Goal: Task Accomplishment & Management: Complete application form

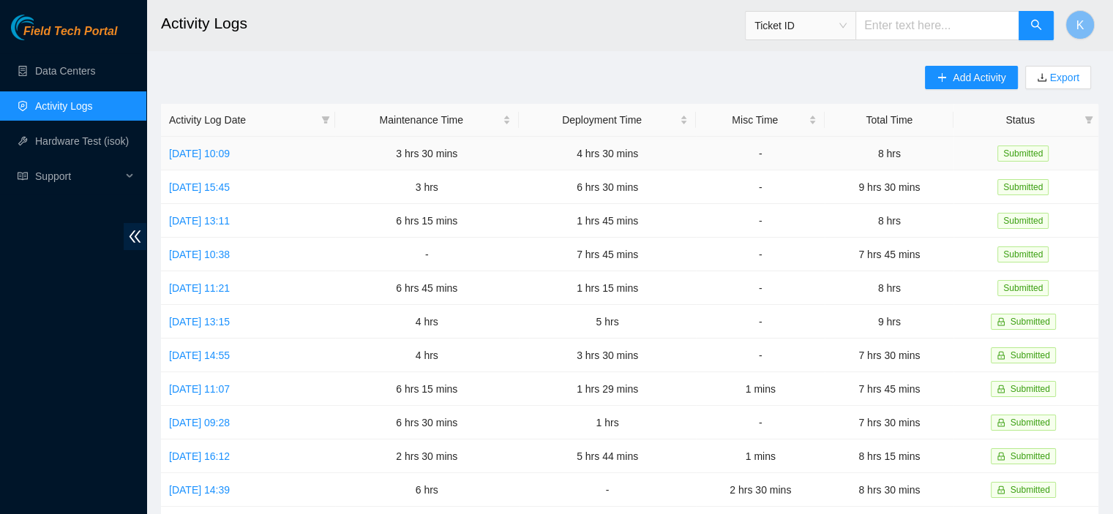
click at [639, 162] on td "4 hrs 30 mins" at bounding box center [607, 154] width 177 height 34
click at [435, 162] on td "3 hrs 30 mins" at bounding box center [427, 154] width 184 height 34
click at [230, 156] on link "[DATE] 10:09" at bounding box center [199, 154] width 61 height 12
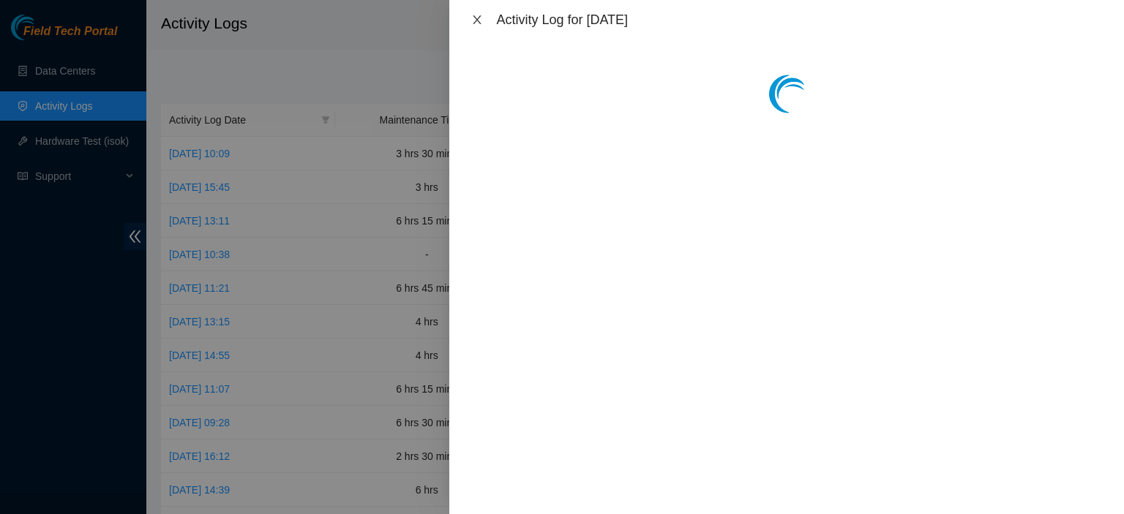
click at [473, 22] on icon "close" at bounding box center [477, 20] width 12 height 12
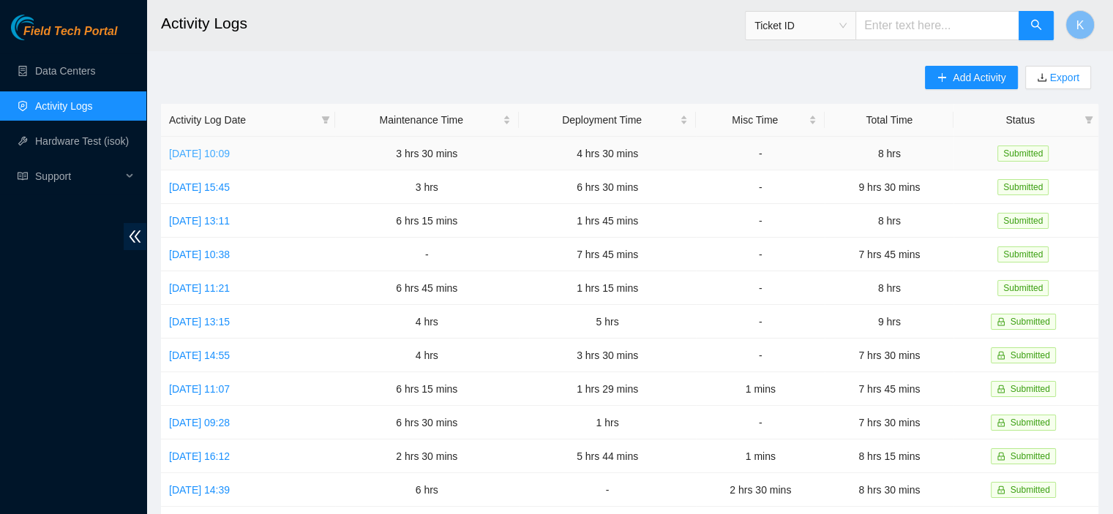
click at [230, 153] on link "[DATE] 10:09" at bounding box center [199, 154] width 61 height 12
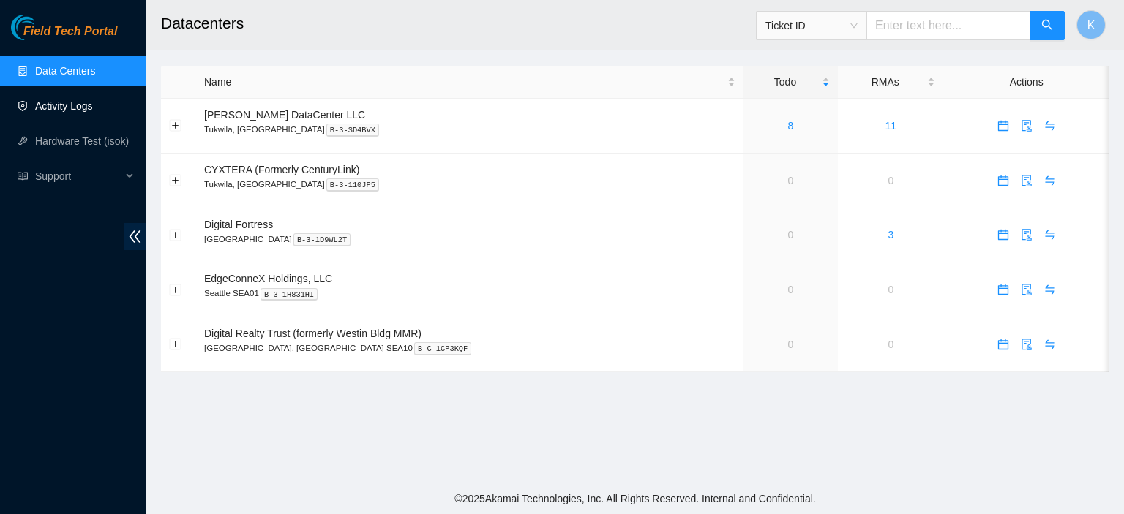
click at [40, 100] on link "Activity Logs" at bounding box center [64, 106] width 58 height 12
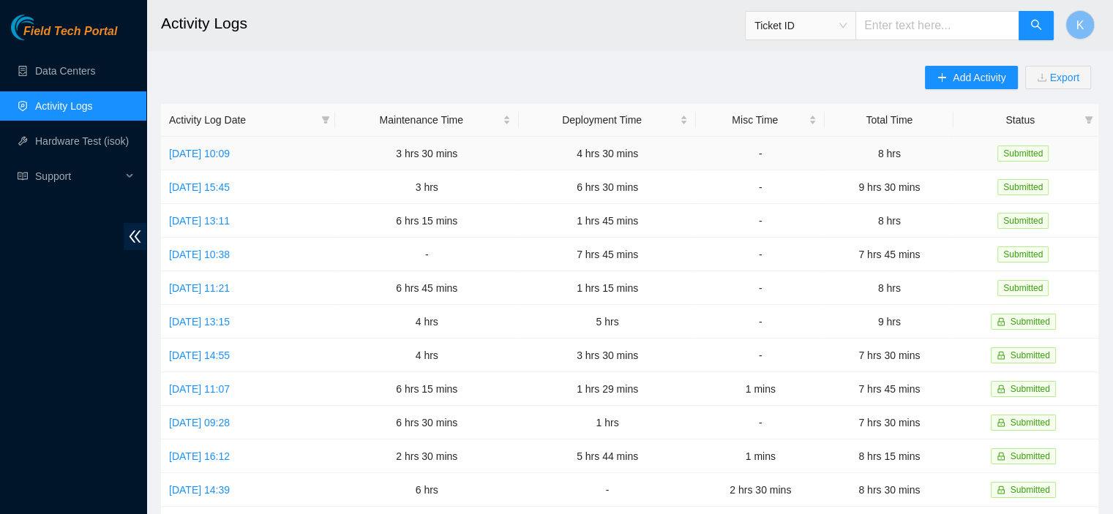
click at [471, 165] on td "3 hrs 30 mins" at bounding box center [427, 154] width 184 height 34
click at [465, 154] on td "3 hrs 30 mins" at bounding box center [427, 154] width 184 height 34
click at [230, 155] on link "[DATE] 10:09" at bounding box center [199, 154] width 61 height 12
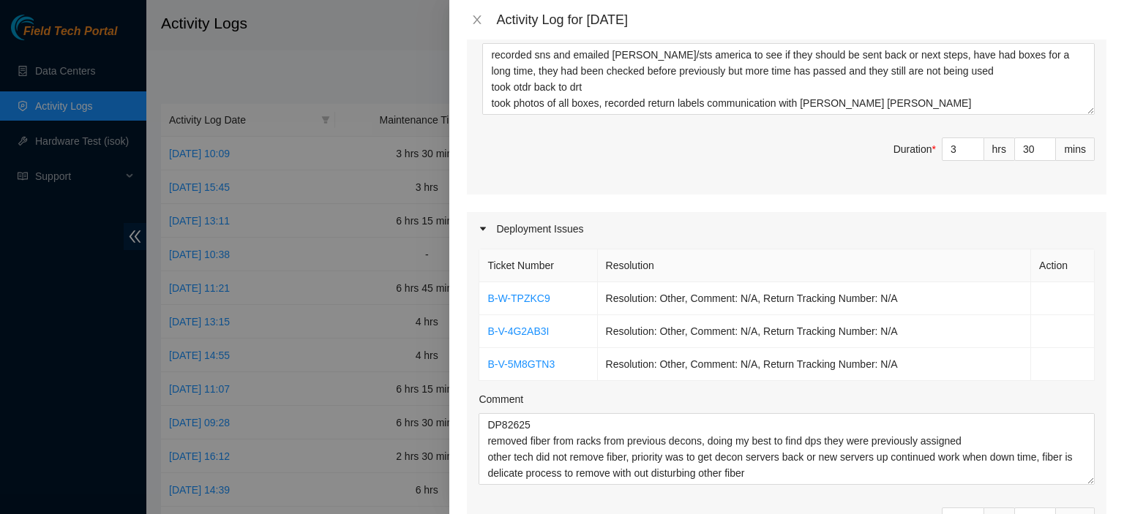
scroll to position [492, 0]
type input "29"
type input "59"
click at [1043, 148] on span "down" at bounding box center [1047, 152] width 9 height 9
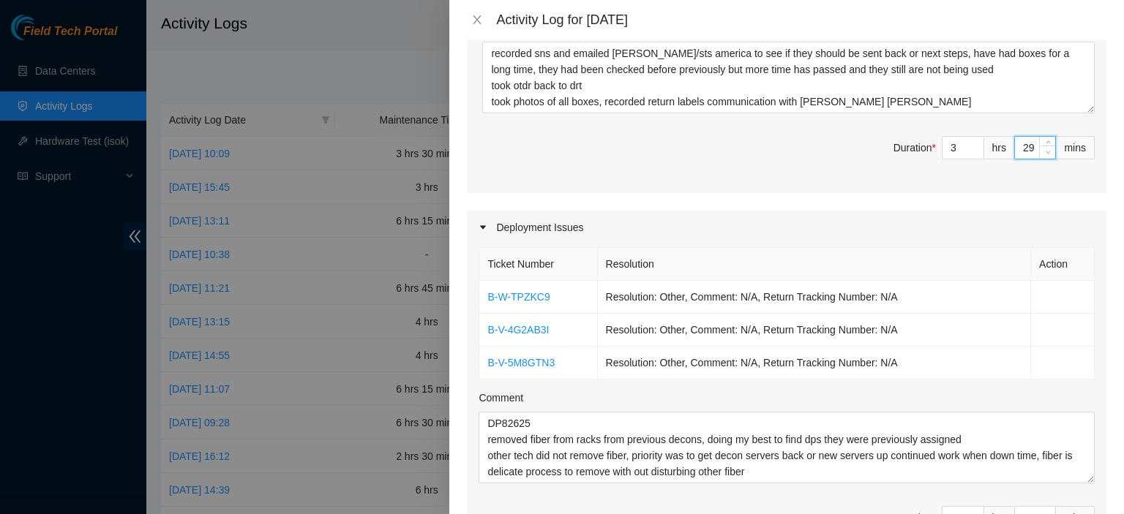
type input "28"
type input "58"
type input "27"
type input "57"
click at [1043, 148] on span "down" at bounding box center [1047, 152] width 9 height 9
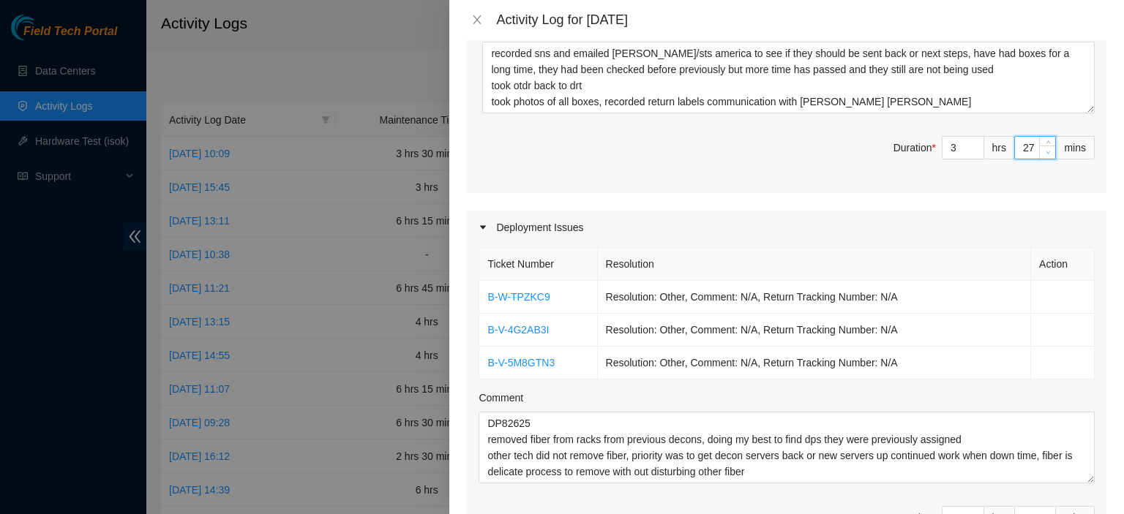
type input "26"
type input "56"
click at [1043, 148] on span "down" at bounding box center [1047, 152] width 9 height 9
type input "25"
type input "55"
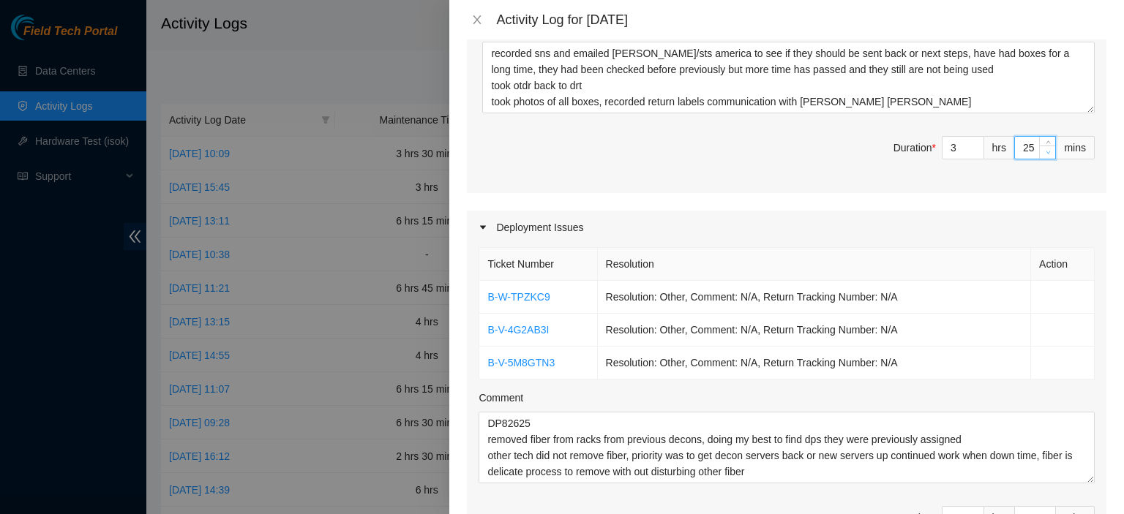
click at [1043, 148] on span "down" at bounding box center [1047, 152] width 9 height 9
type input "24"
type input "54"
click at [1043, 148] on span "down" at bounding box center [1047, 152] width 9 height 9
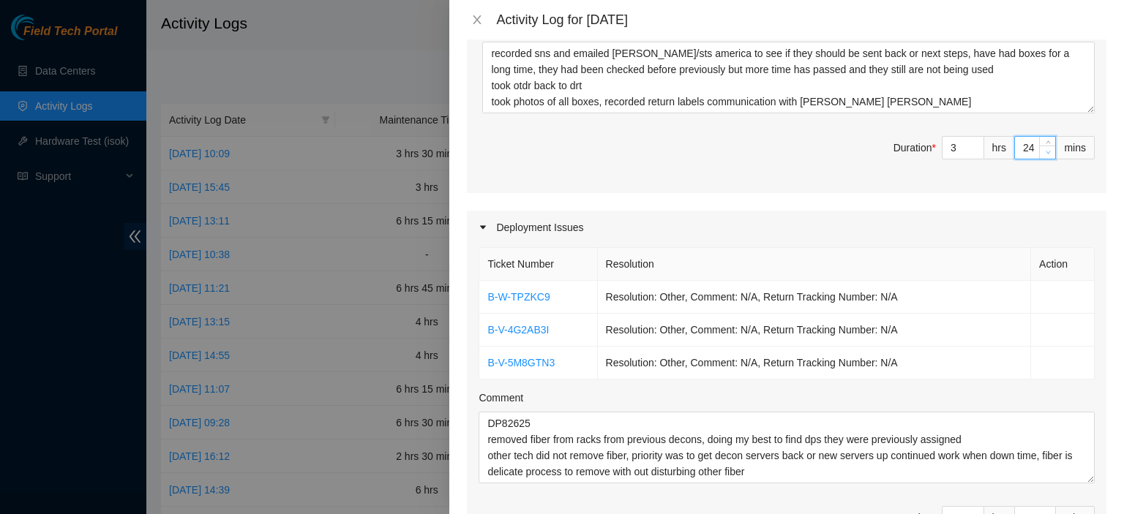
type input "23"
type input "53"
click at [1043, 148] on span "down" at bounding box center [1047, 152] width 9 height 9
type input "22"
type input "52"
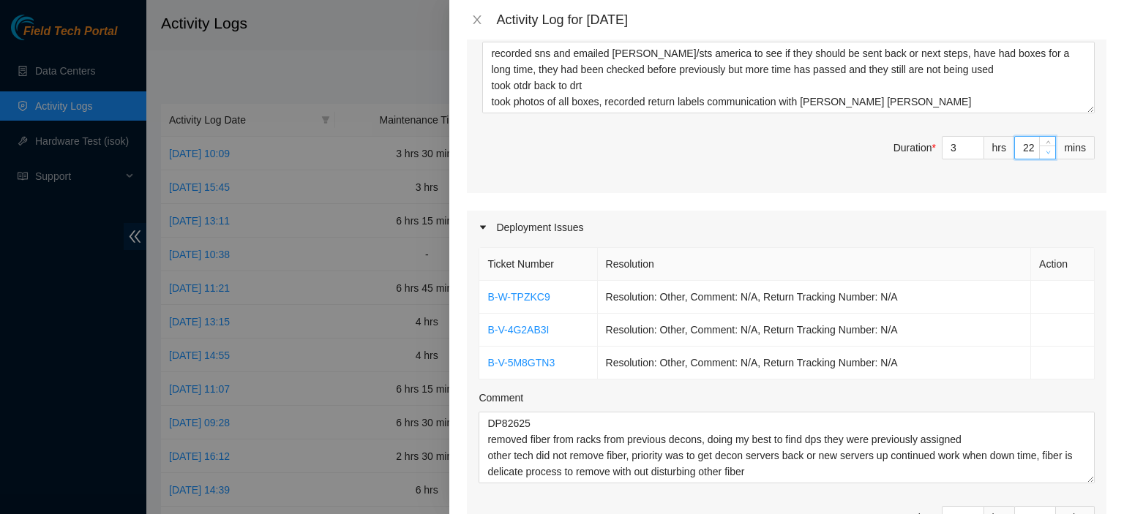
click at [1043, 148] on span "down" at bounding box center [1047, 152] width 9 height 9
type input "21"
type input "51"
type input "20"
type input "50"
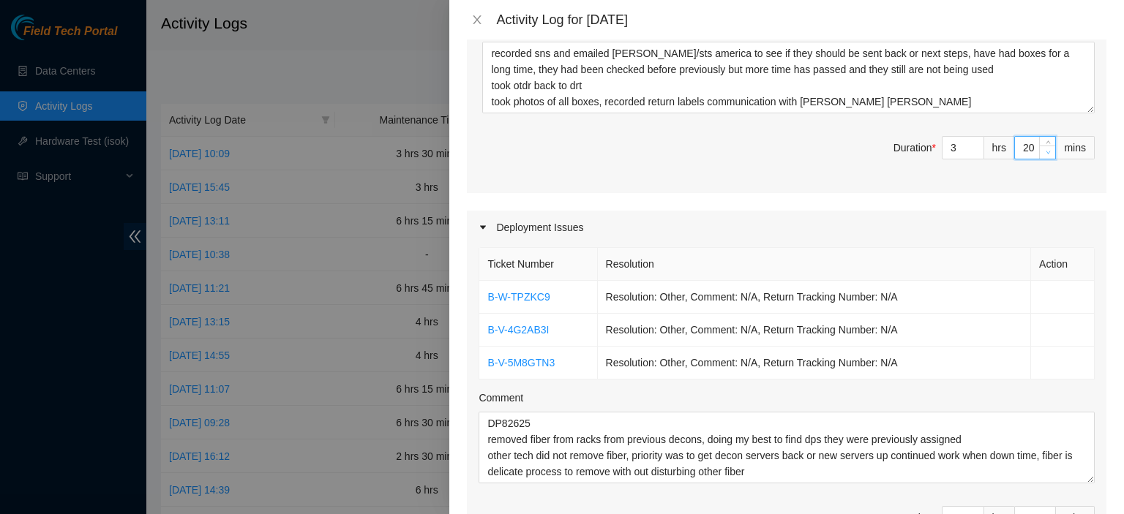
click at [1043, 148] on span "down" at bounding box center [1047, 152] width 9 height 9
type input "19"
type input "49"
click at [1043, 148] on span "down" at bounding box center [1047, 152] width 9 height 9
type input "18"
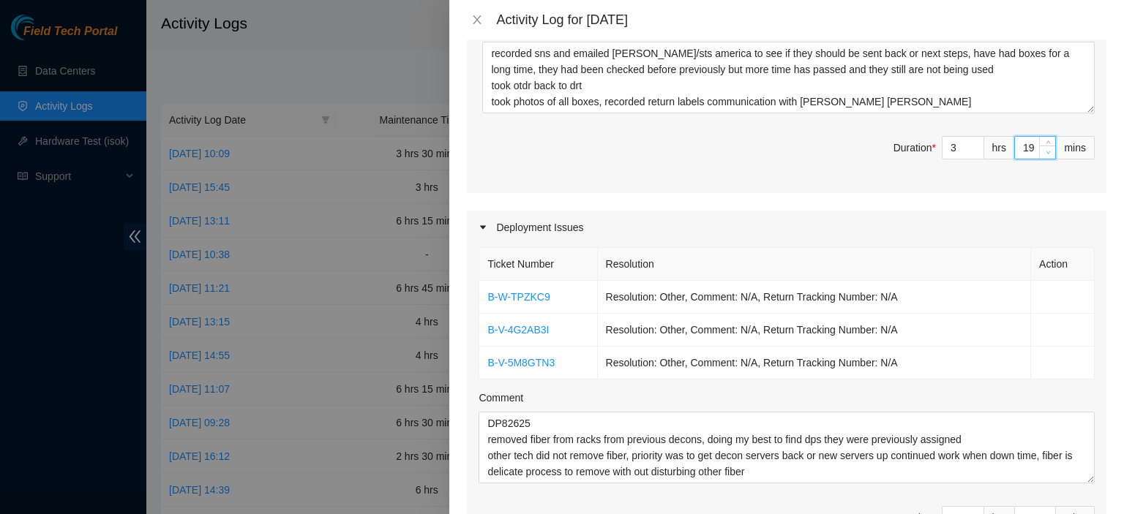
type input "48"
click at [1043, 148] on span "down" at bounding box center [1047, 152] width 9 height 9
type input "17"
type input "47"
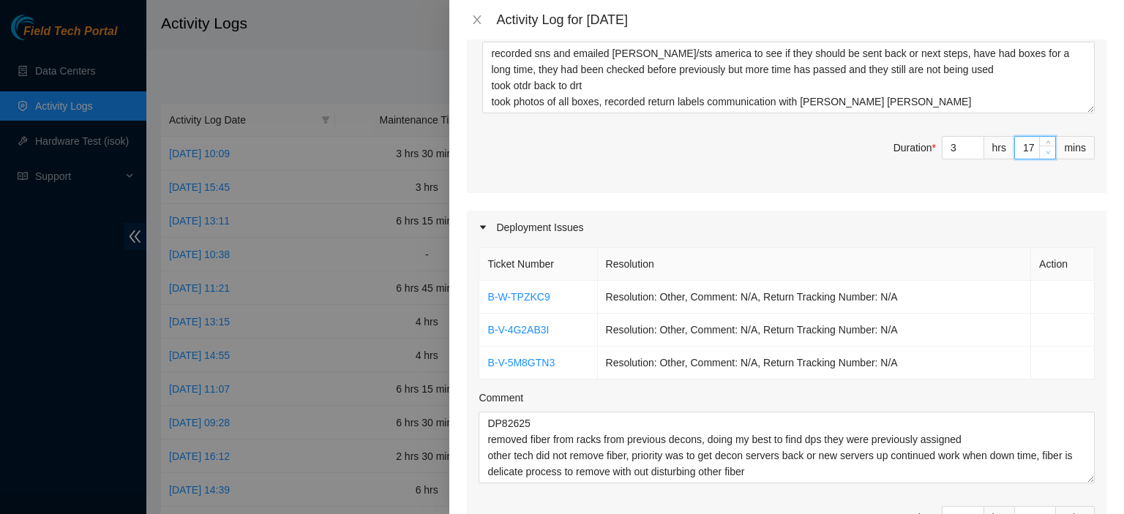
click at [1043, 148] on span "down" at bounding box center [1047, 152] width 9 height 9
type input "16"
type input "46"
click at [1043, 148] on span "down" at bounding box center [1047, 152] width 9 height 9
type input "15"
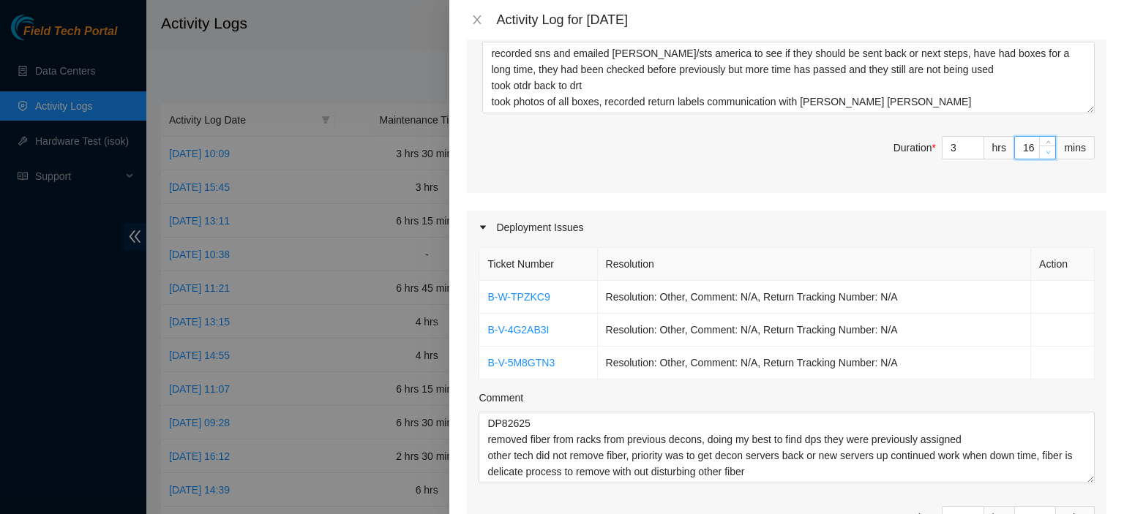
type input "45"
click at [1043, 148] on span "down" at bounding box center [1047, 152] width 9 height 9
type input "14"
type input "44"
click at [1043, 148] on span "down" at bounding box center [1047, 152] width 9 height 9
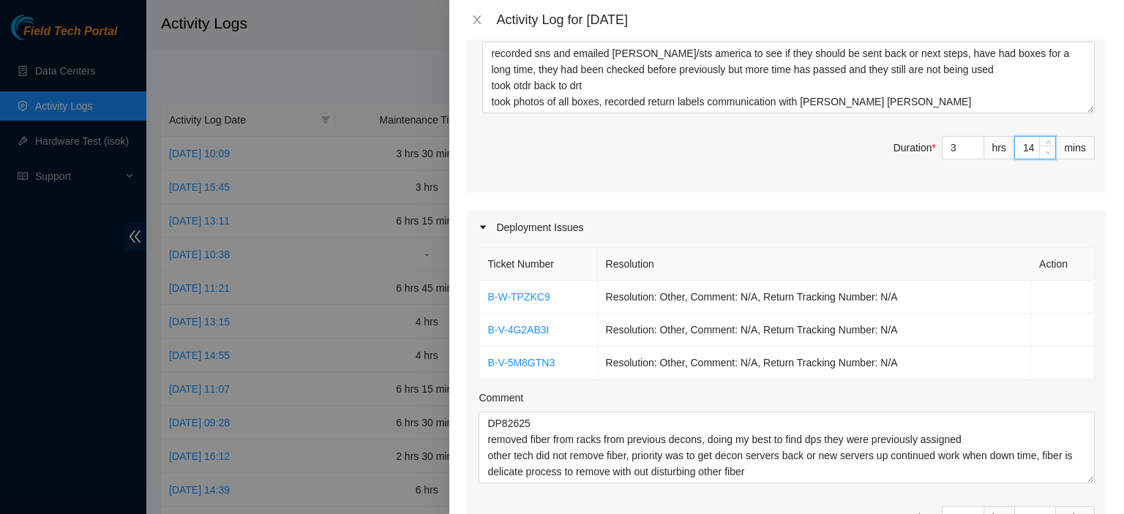
type input "13"
type input "43"
type input "12"
type input "42"
click at [1043, 148] on span "down" at bounding box center [1047, 152] width 9 height 9
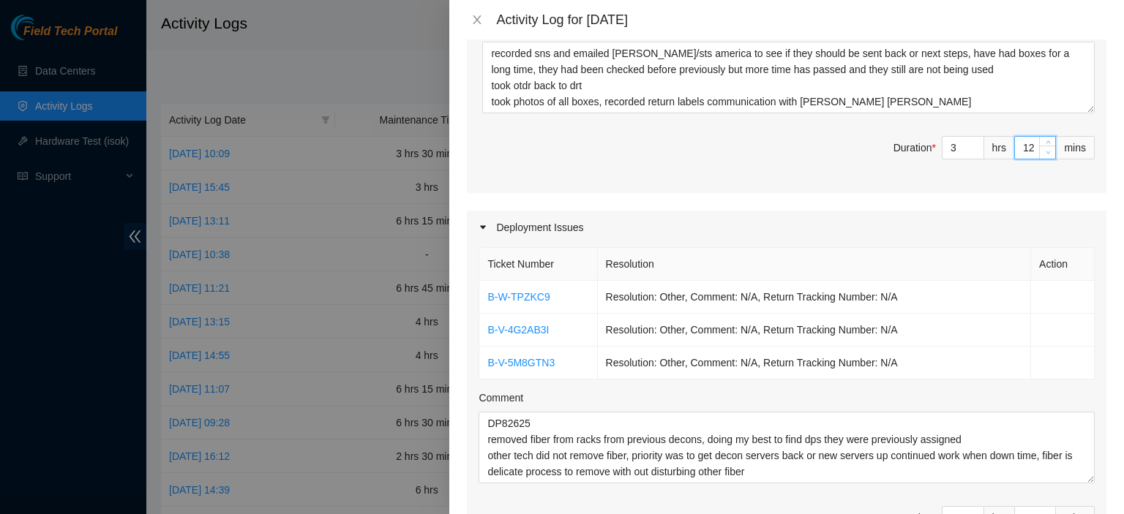
click at [1043, 148] on span "down" at bounding box center [1047, 152] width 9 height 9
type input "11"
type input "41"
type input "10"
type input "40"
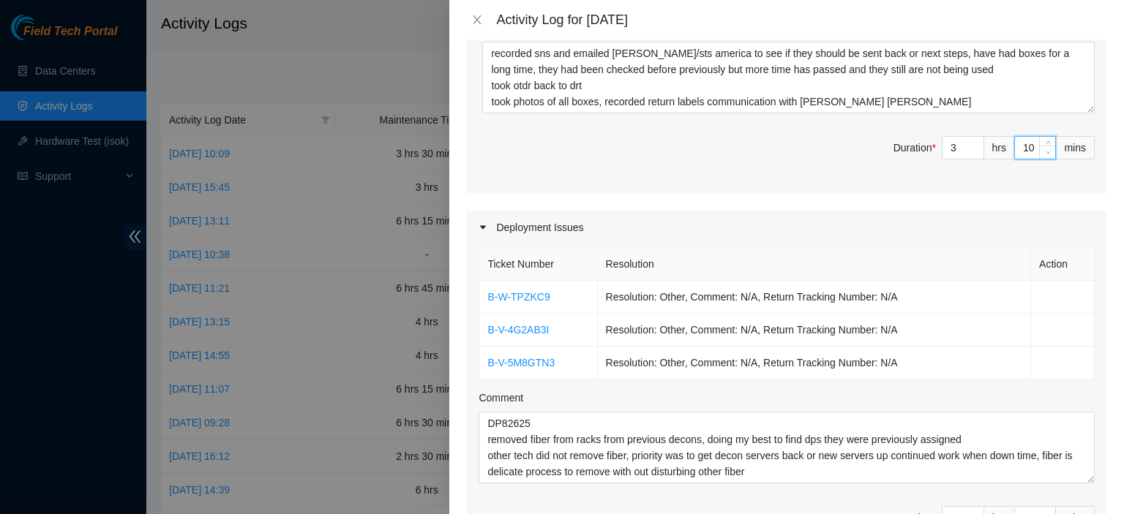
click at [1043, 148] on span "down" at bounding box center [1047, 152] width 9 height 9
type input "9"
type input "39"
type input "8"
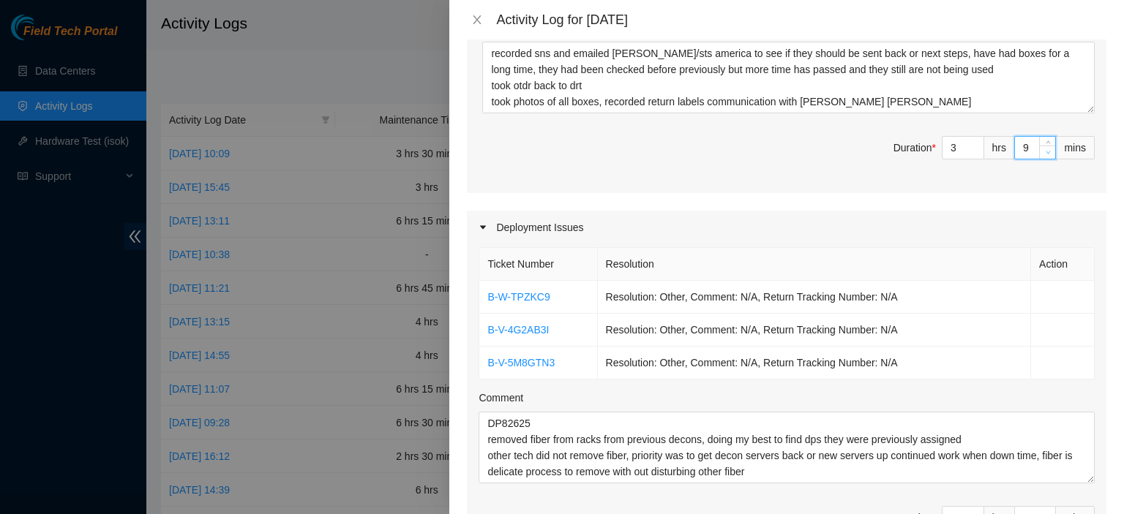
type input "38"
click at [1043, 148] on span "down" at bounding box center [1047, 152] width 9 height 9
type input "7"
type input "37"
click at [1043, 148] on span "down" at bounding box center [1047, 152] width 9 height 9
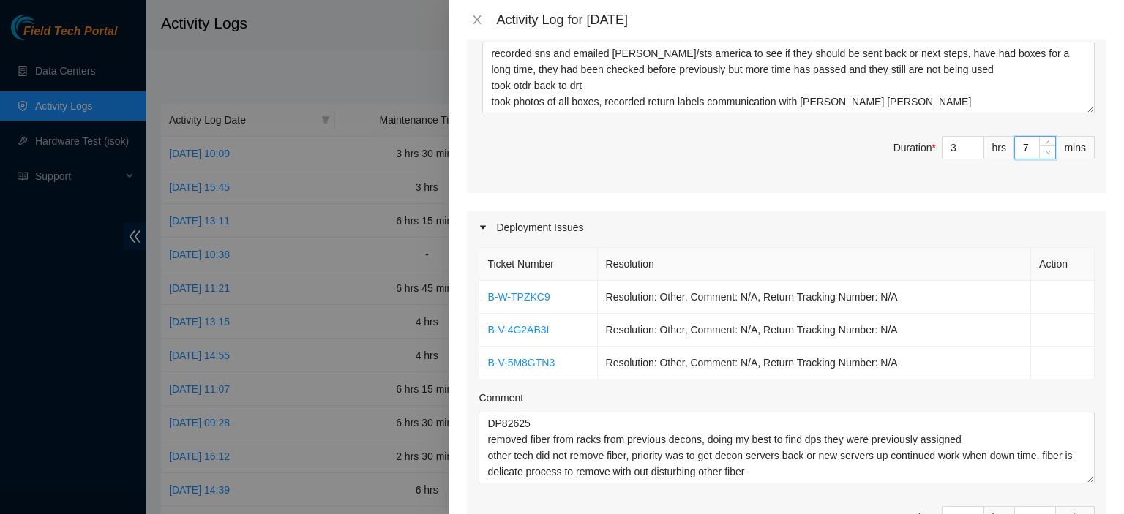
type input "6"
type input "36"
click at [1043, 148] on span "down" at bounding box center [1047, 152] width 9 height 9
type input "5"
type input "35"
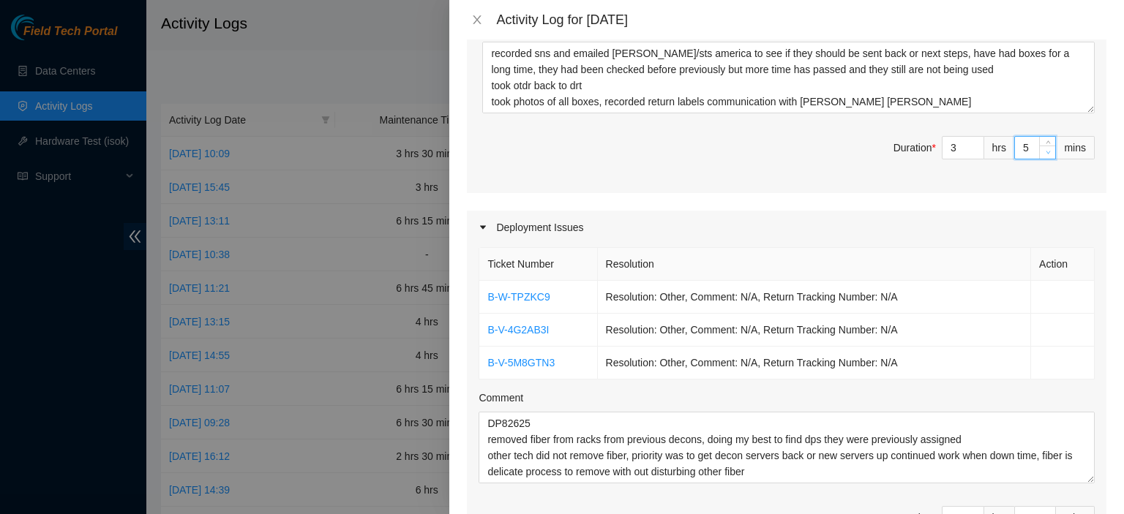
click at [1043, 148] on span "down" at bounding box center [1047, 152] width 9 height 9
type input "4"
type input "34"
click at [1043, 148] on span "down" at bounding box center [1047, 152] width 9 height 9
type input "3"
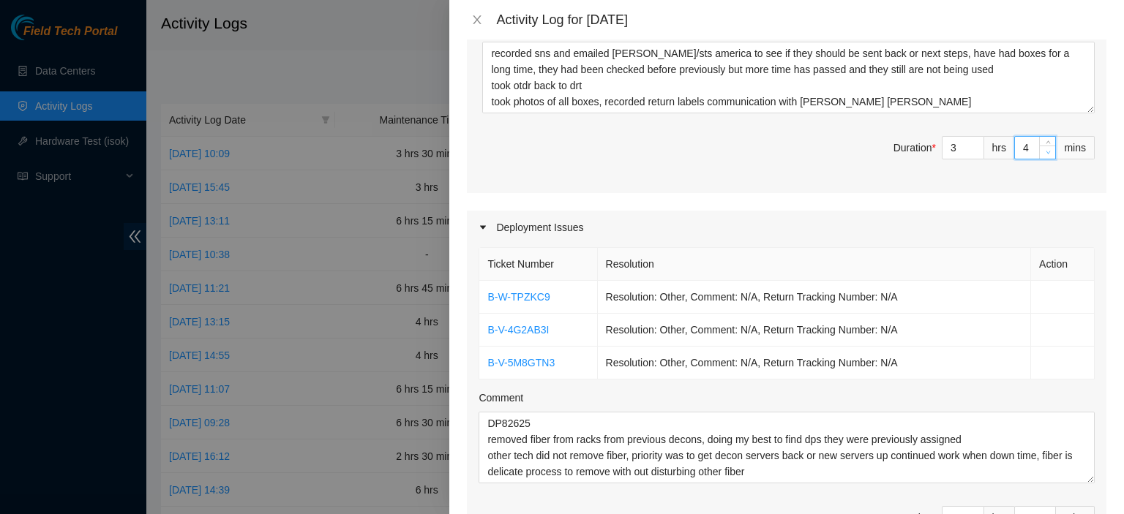
type input "33"
click at [1043, 148] on span "down" at bounding box center [1047, 152] width 9 height 9
type input "2"
type input "32"
click at [1043, 148] on span "down" at bounding box center [1047, 152] width 9 height 9
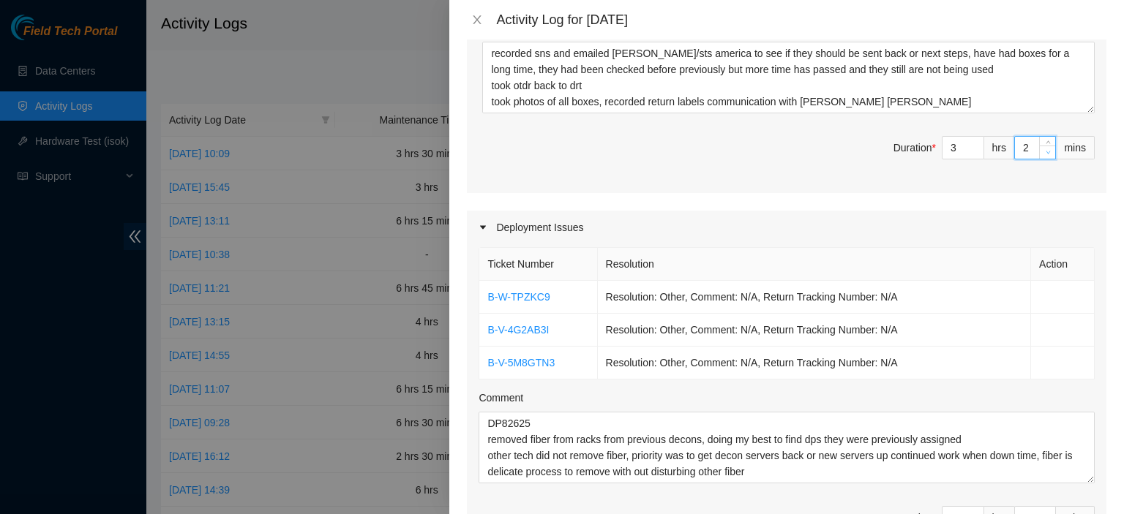
type input "1"
type input "31"
click at [1043, 148] on span "down" at bounding box center [1047, 152] width 9 height 9
type input "0"
type input "30"
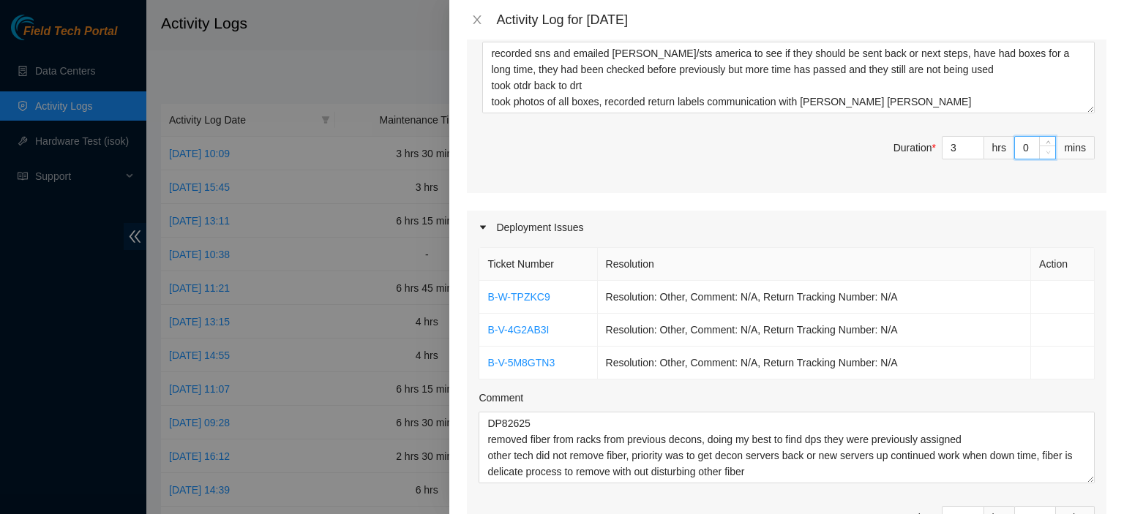
click at [1043, 148] on span "down" at bounding box center [1047, 152] width 9 height 9
type input "4"
type input "8"
click at [973, 142] on icon "up" at bounding box center [975, 144] width 5 height 5
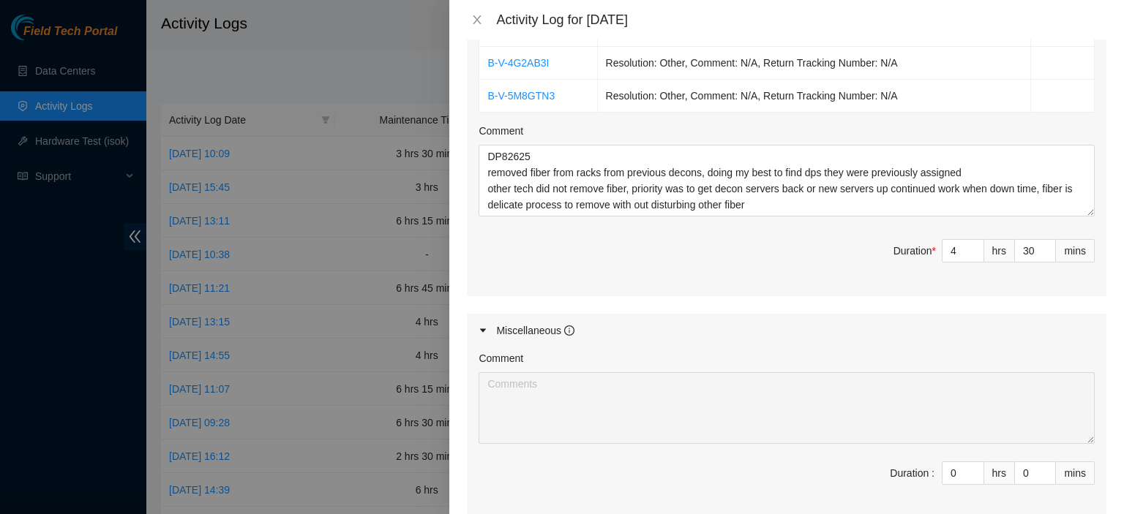
scroll to position [786, 0]
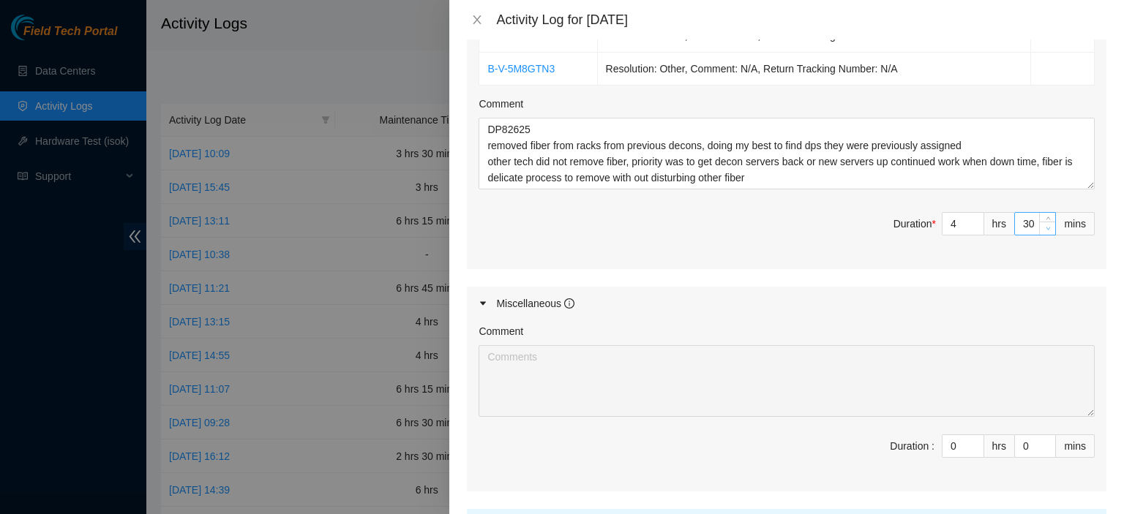
type input "29"
click at [1045, 226] on icon "down" at bounding box center [1047, 228] width 5 height 5
type input "28"
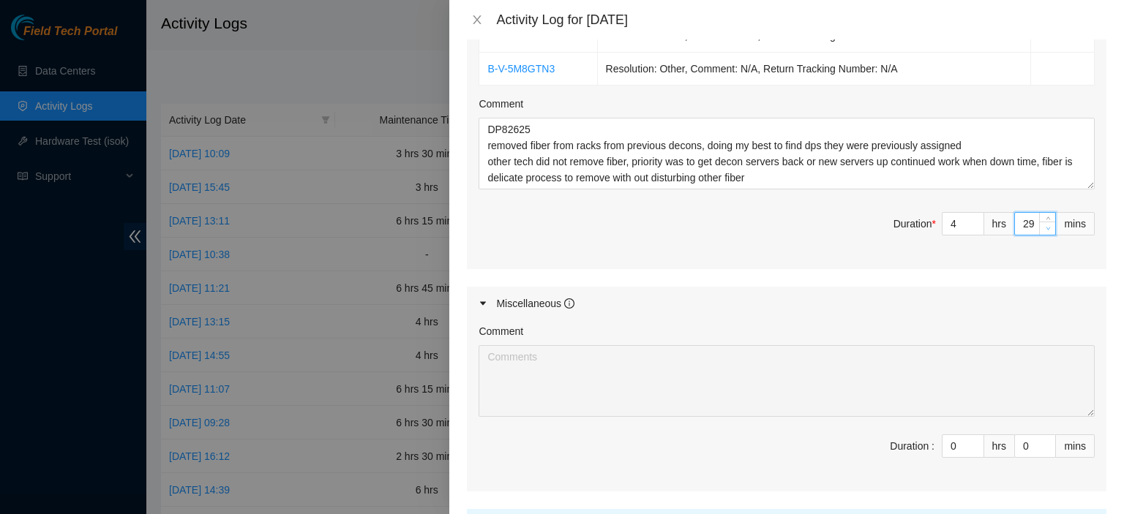
type input "28"
type input "27"
click at [1045, 226] on icon "down" at bounding box center [1047, 228] width 5 height 5
type input "26"
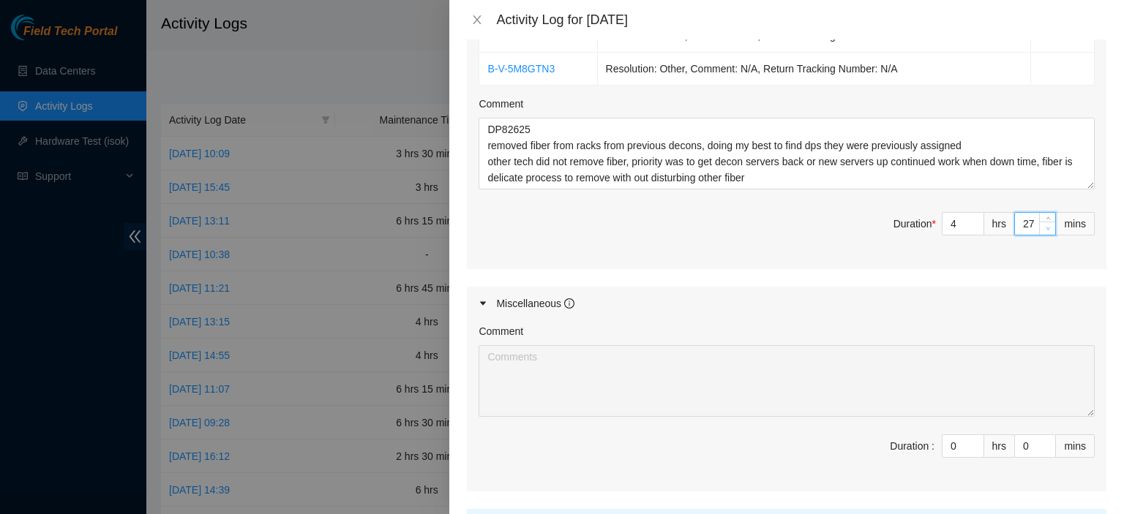
type input "26"
click at [1045, 226] on icon "down" at bounding box center [1047, 228] width 5 height 5
type input "25"
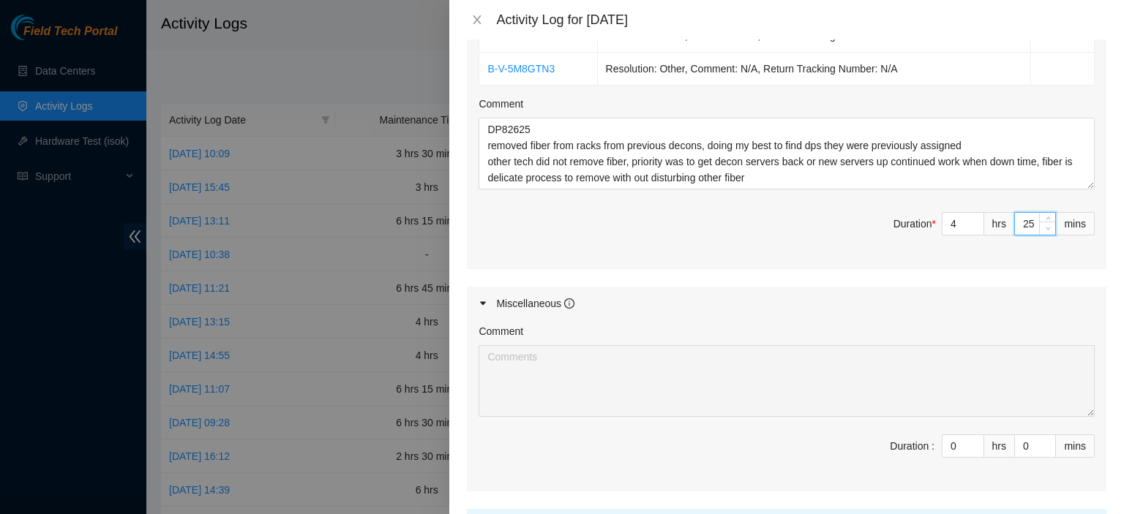
type input "24"
click at [1045, 226] on icon "down" at bounding box center [1047, 228] width 5 height 5
type input "23"
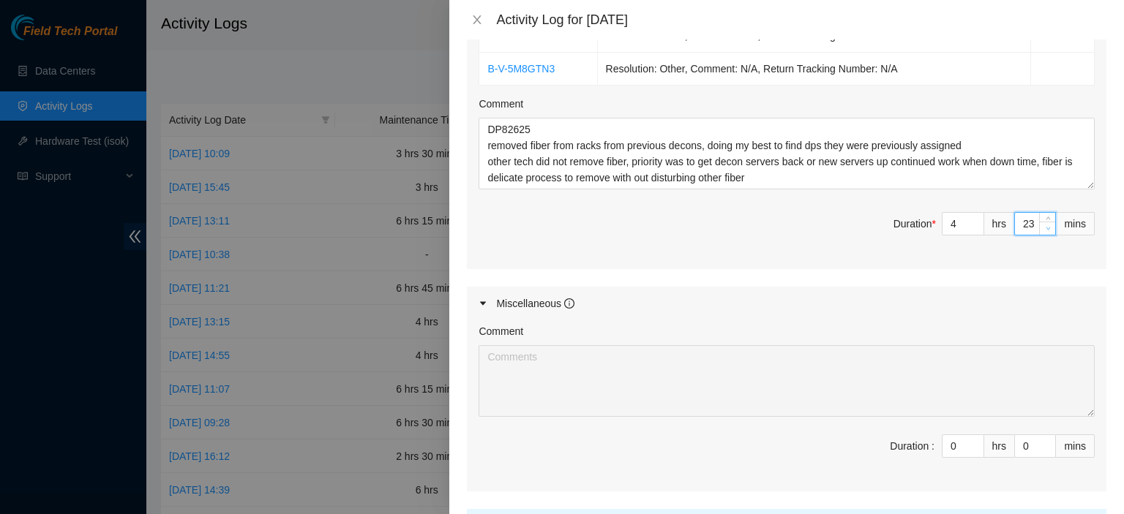
click at [1045, 226] on icon "down" at bounding box center [1047, 228] width 5 height 5
type input "22"
click at [1045, 226] on icon "down" at bounding box center [1047, 228] width 5 height 5
type input "21"
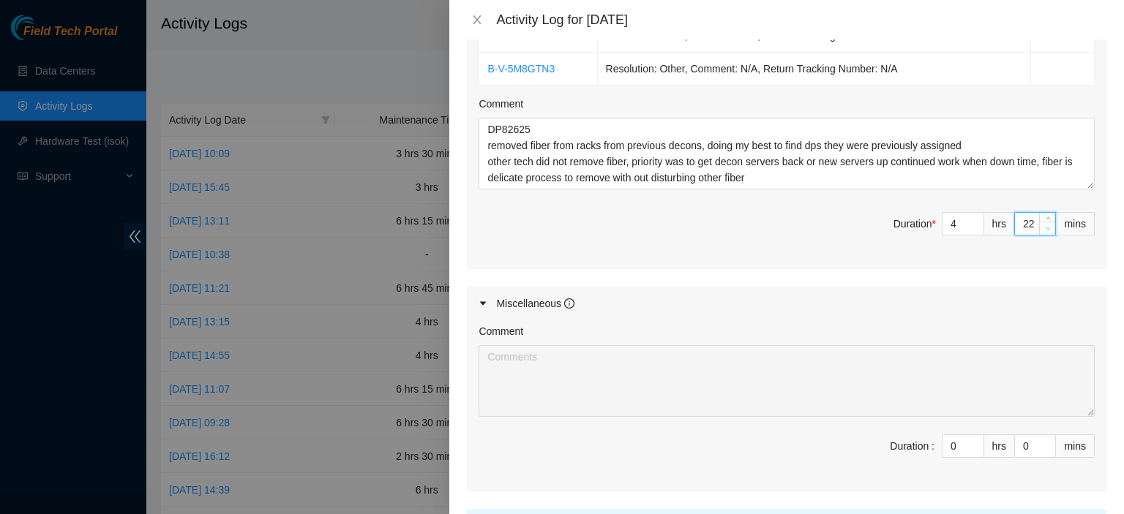
type input "21"
click at [1045, 226] on icon "down" at bounding box center [1047, 228] width 5 height 5
type input "20"
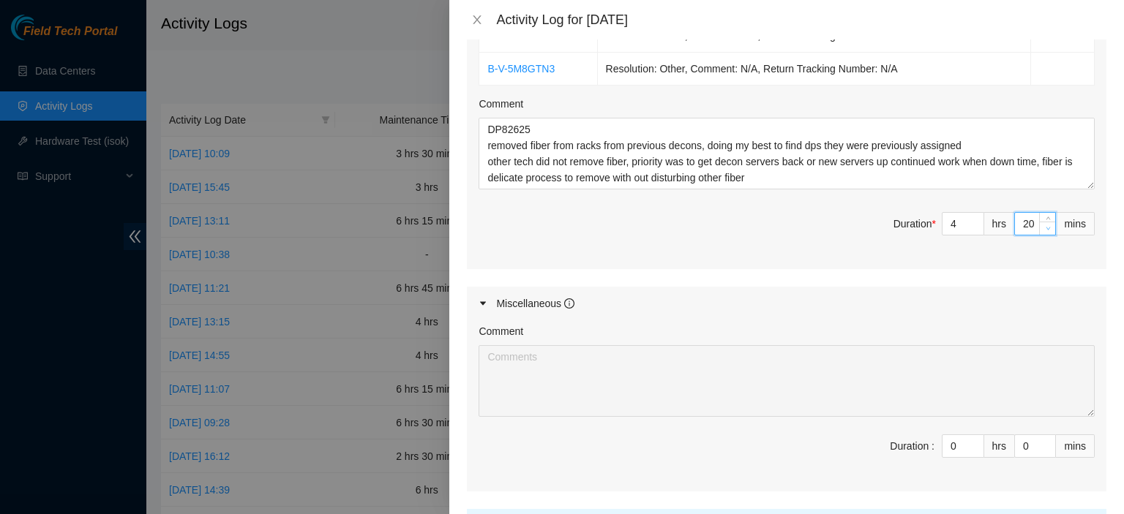
click at [1045, 226] on icon "down" at bounding box center [1047, 228] width 5 height 5
type input "19"
click at [1045, 226] on icon "down" at bounding box center [1047, 228] width 5 height 5
type input "18"
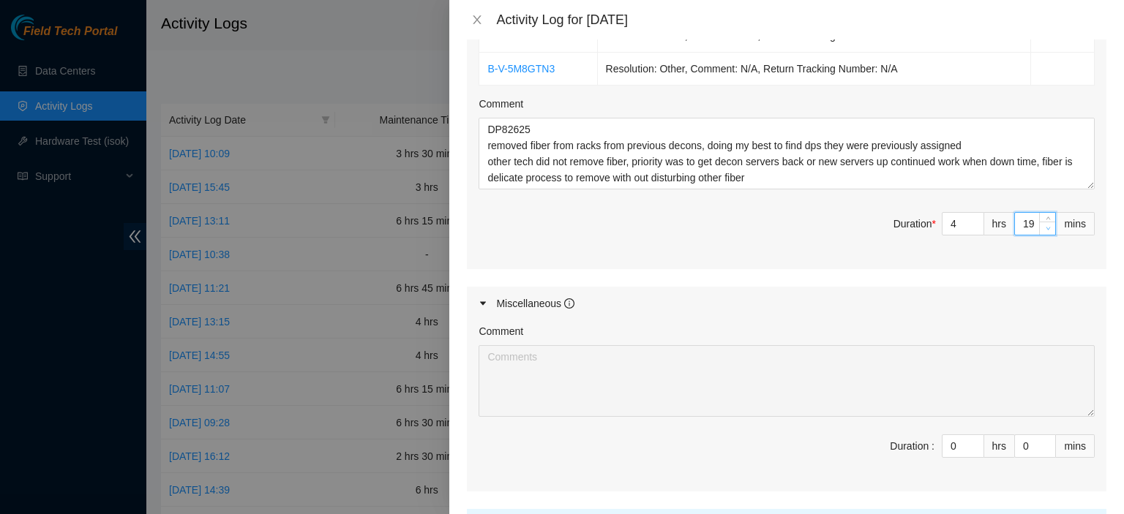
type input "18"
click at [1045, 226] on icon "down" at bounding box center [1047, 228] width 5 height 5
type input "17"
click at [1045, 226] on icon "down" at bounding box center [1047, 228] width 5 height 5
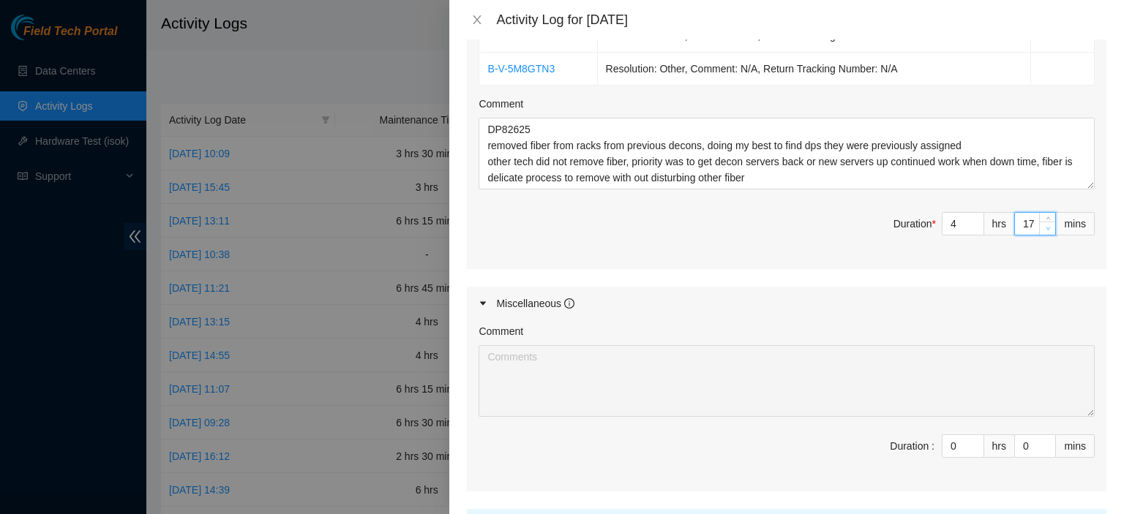
type input "16"
click at [1045, 226] on icon "down" at bounding box center [1047, 228] width 5 height 5
type input "15"
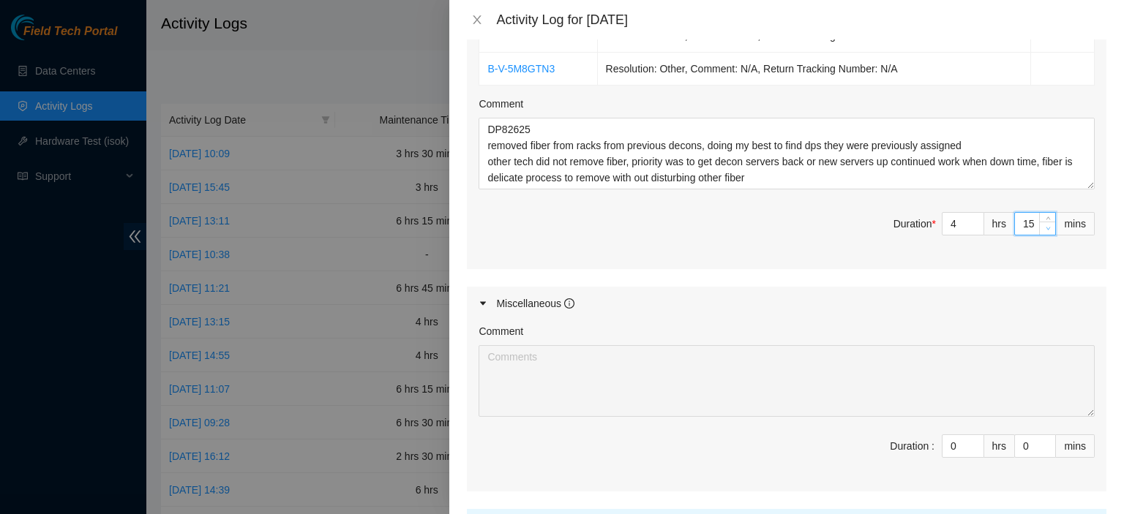
type input "14"
click at [1045, 226] on icon "down" at bounding box center [1047, 228] width 5 height 5
type input "13"
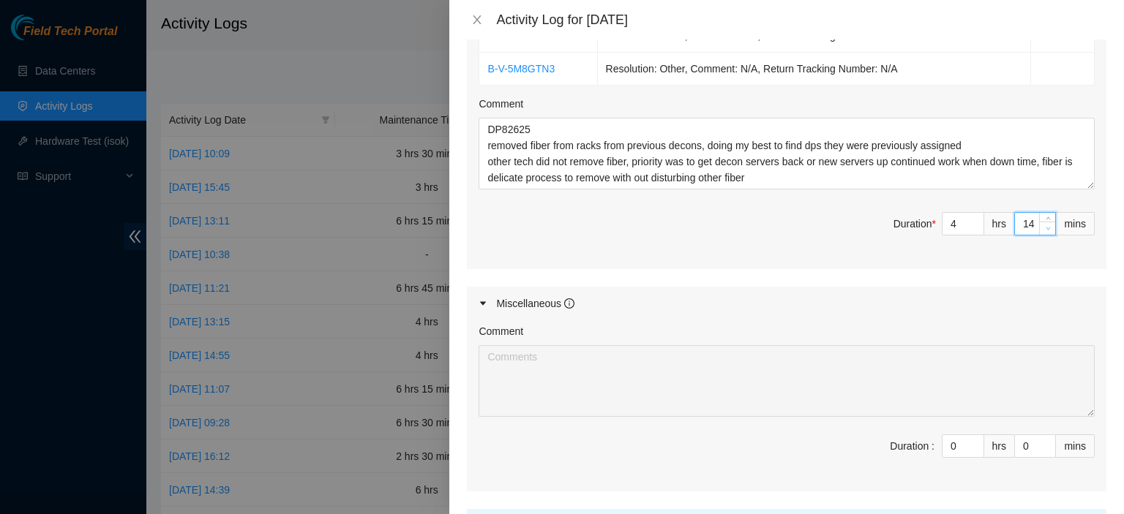
type input "13"
type input "12"
click at [1045, 226] on icon "down" at bounding box center [1047, 228] width 5 height 5
type input "11"
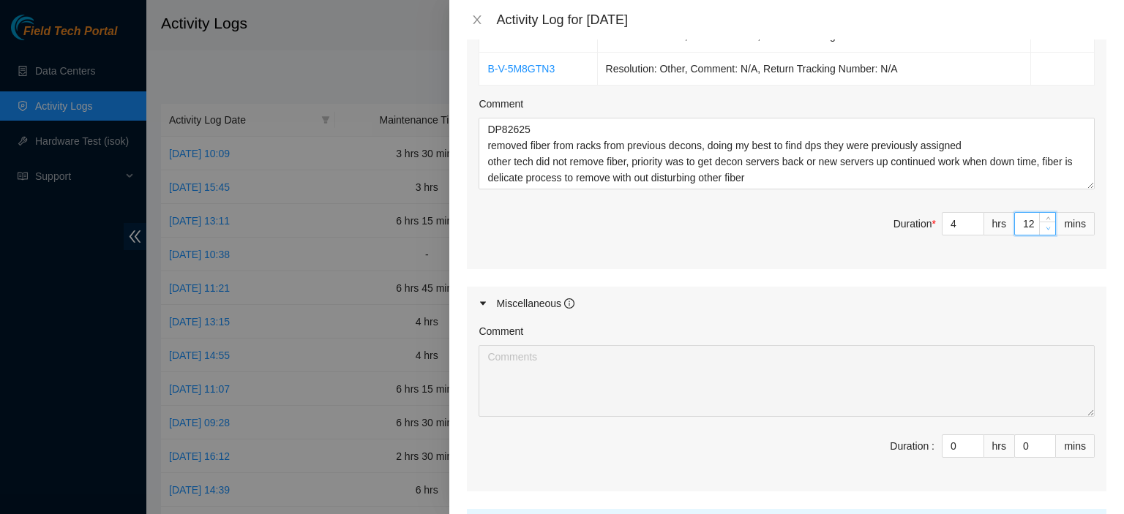
type input "11"
click at [1045, 226] on icon "down" at bounding box center [1047, 228] width 5 height 5
type input "10"
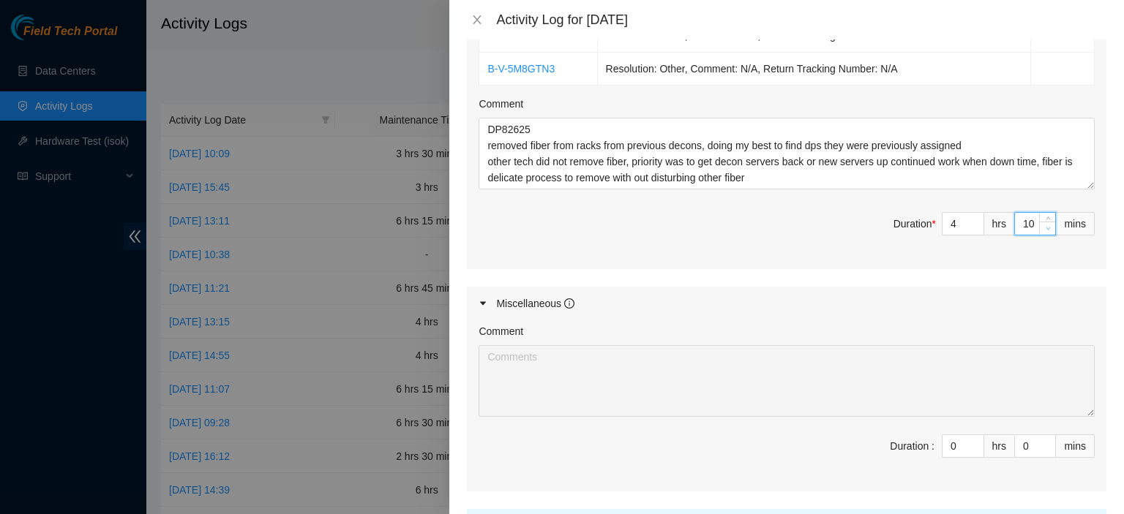
click at [1045, 226] on icon "down" at bounding box center [1047, 228] width 5 height 5
type input "9"
click at [1045, 226] on icon "down" at bounding box center [1047, 228] width 5 height 5
type input "8"
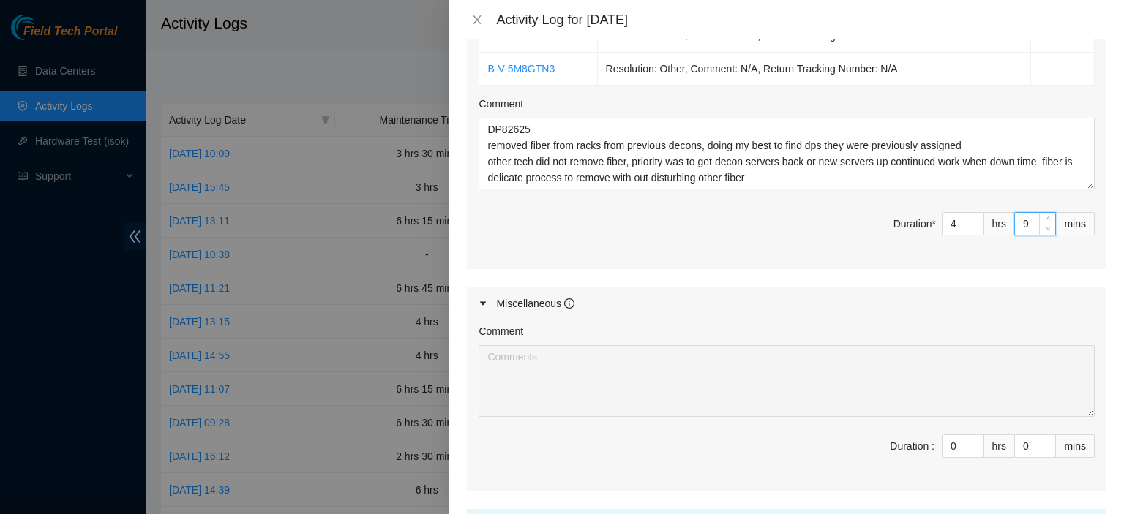
type input "8"
type input "7"
click at [1045, 226] on icon "down" at bounding box center [1047, 228] width 5 height 5
type input "6"
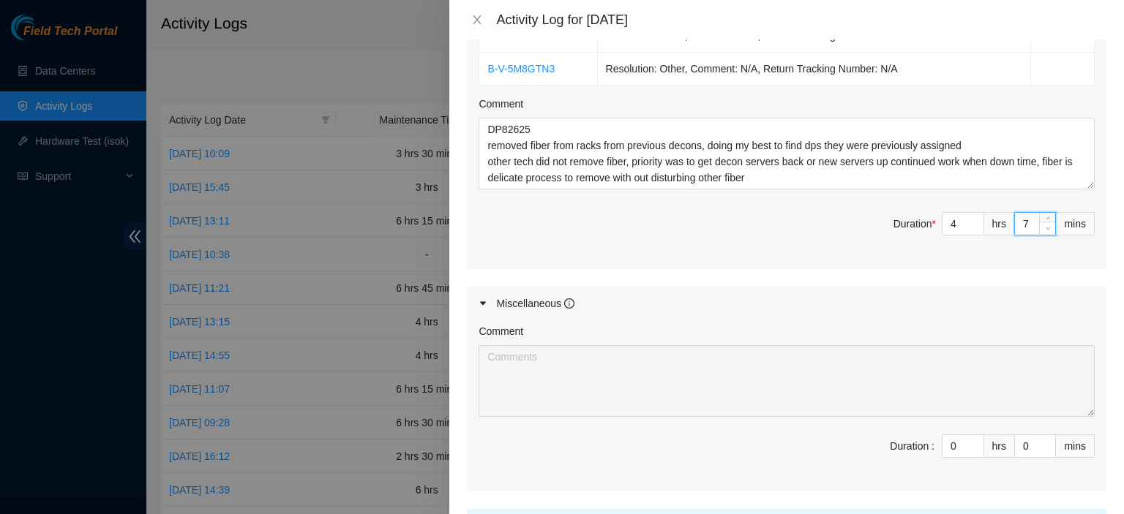
type input "6"
click at [1045, 226] on icon "down" at bounding box center [1047, 228] width 5 height 5
type input "5"
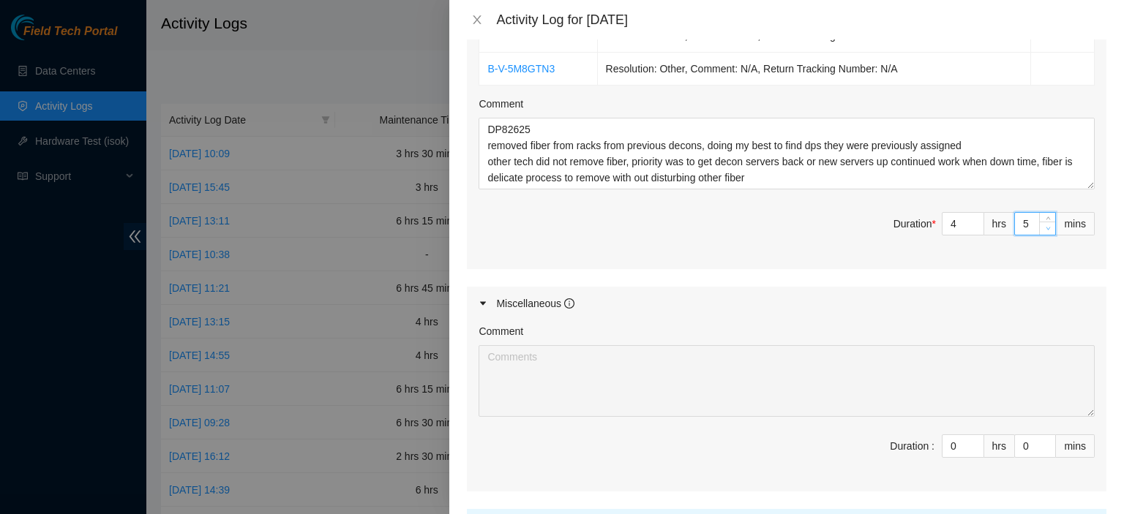
type input "4"
click at [1045, 226] on icon "down" at bounding box center [1047, 228] width 5 height 5
type input "3"
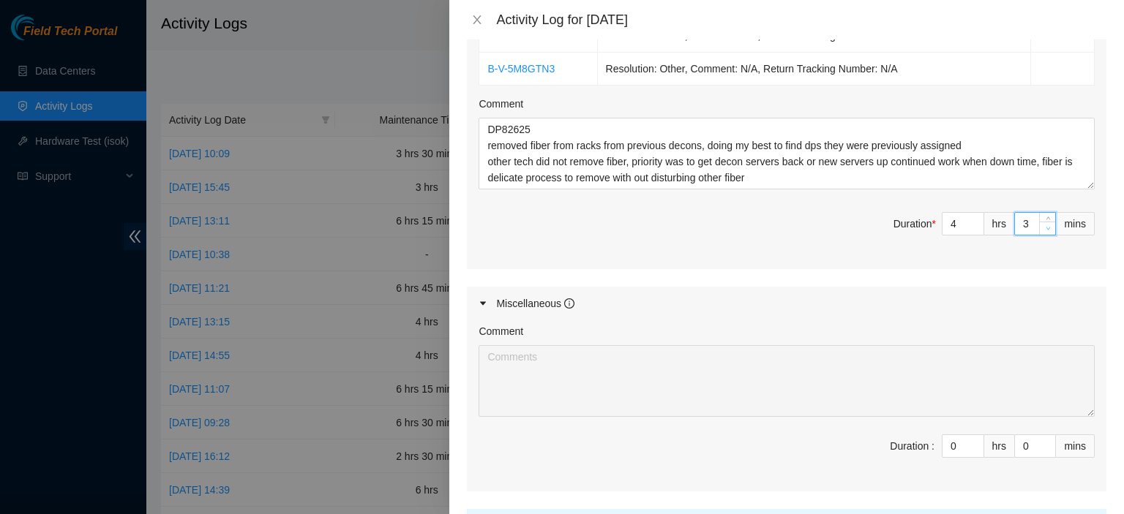
click at [1045, 226] on icon "down" at bounding box center [1047, 228] width 5 height 5
type input "2"
click at [1045, 226] on icon "down" at bounding box center [1047, 228] width 5 height 5
type input "1"
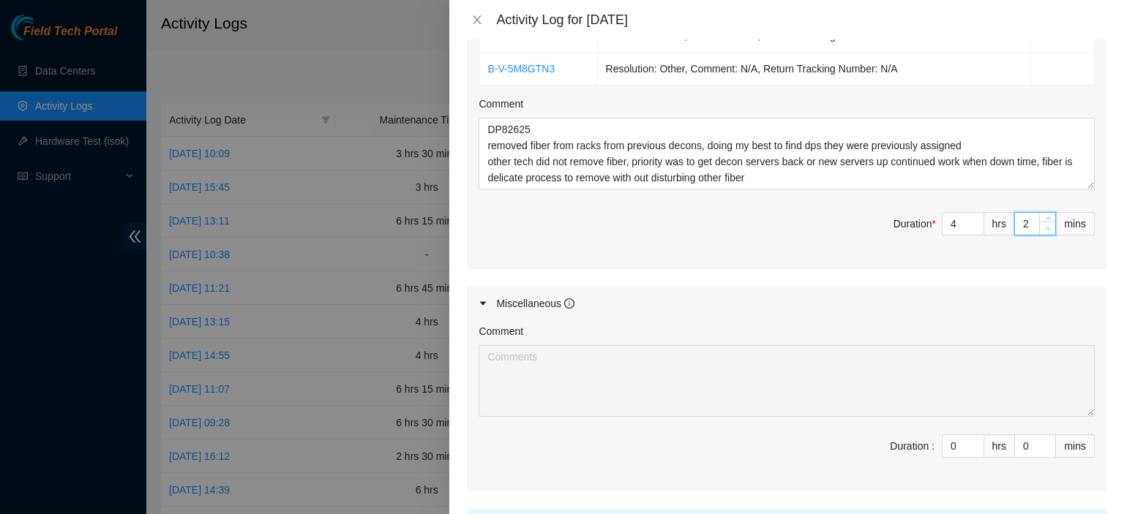
type input "1"
click at [1045, 226] on icon "down" at bounding box center [1047, 228] width 5 height 5
type input "0"
click at [1045, 226] on icon "down" at bounding box center [1047, 228] width 5 height 5
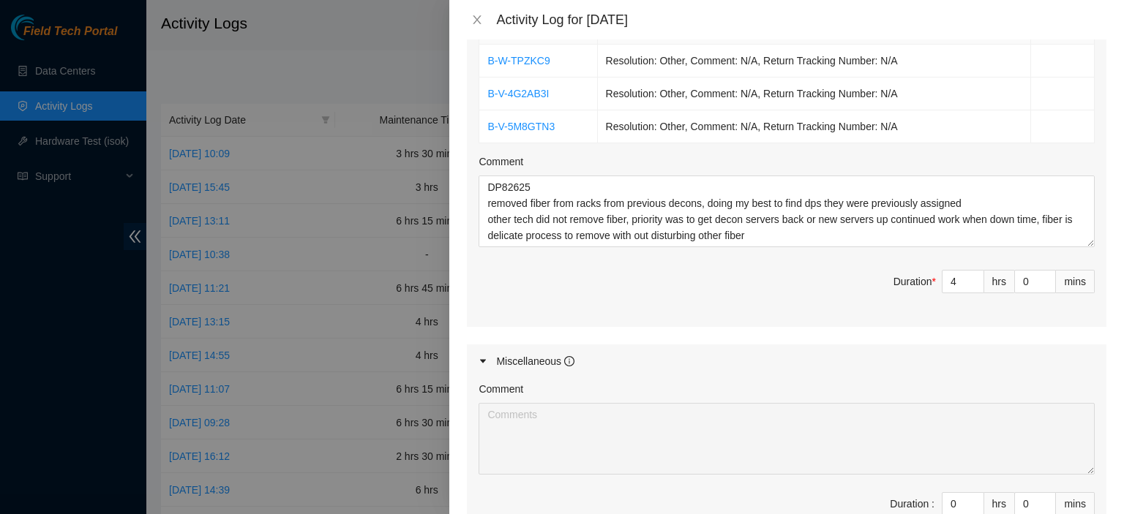
scroll to position [710, 0]
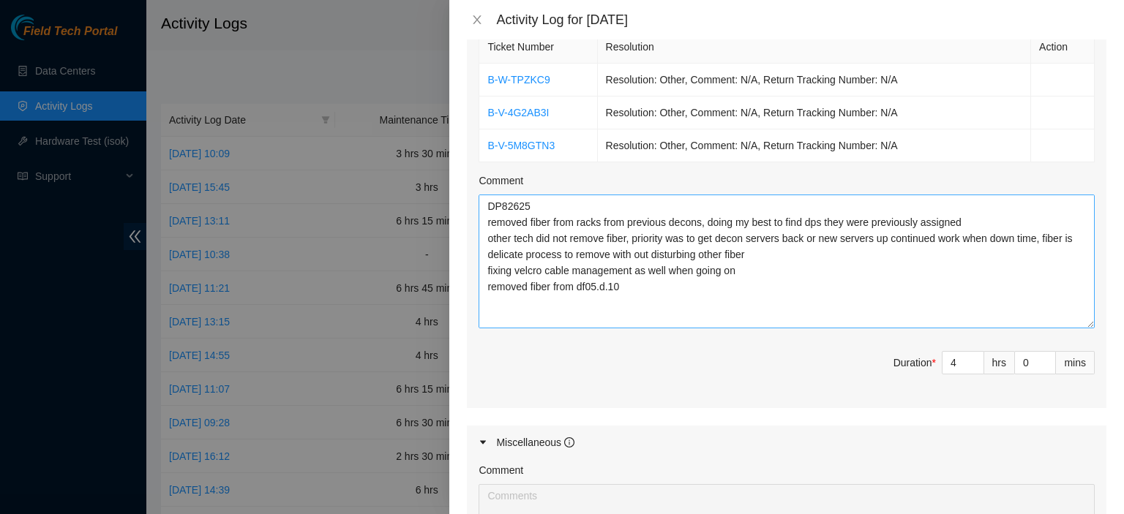
drag, startPoint x: 1077, startPoint y: 240, endPoint x: 1003, endPoint y: 301, distance: 95.6
click at [1086, 302] on div "Ticket Number Resolution Action B-W-TPZKC9 Resolution: Other, Comment: N/A, Ret…" at bounding box center [786, 217] width 639 height 381
click at [669, 269] on textarea "DP82625 removed fiber from racks from previous decons, doing my best to find dp…" at bounding box center [786, 261] width 616 height 133
click at [742, 279] on textarea "DP82625 removed fiber from racks from previous decons, doing my best to find dp…" at bounding box center [786, 261] width 616 height 133
drag, startPoint x: 522, startPoint y: 278, endPoint x: 479, endPoint y: 279, distance: 42.5
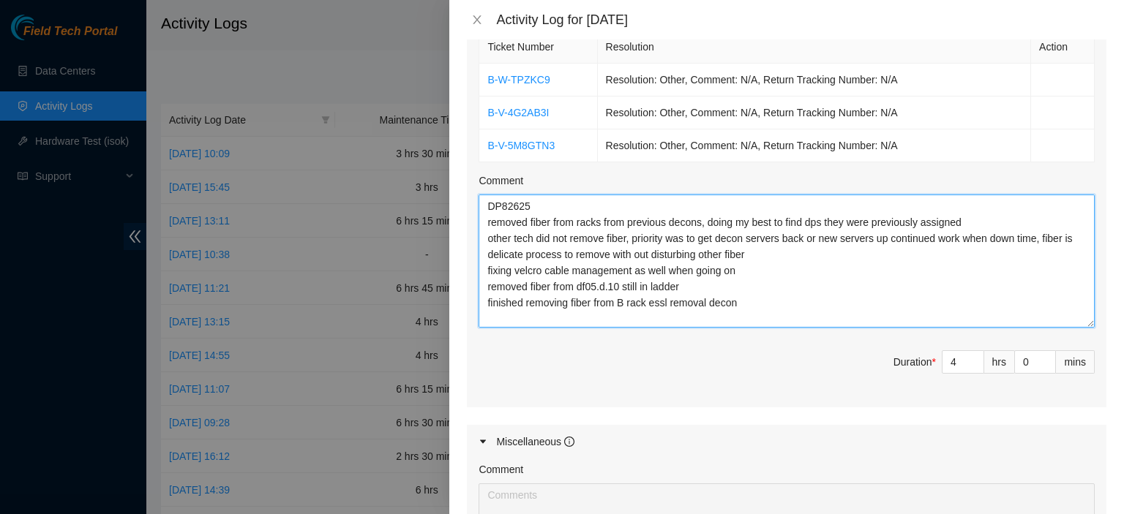
click at [479, 279] on textarea "DP82625 removed fiber from racks from previous decons, doing my best to find dp…" at bounding box center [786, 261] width 616 height 133
click at [710, 286] on textarea "DP82625 removed fiber from racks from previous decons, doing my best to find dp…" at bounding box center [786, 261] width 616 height 133
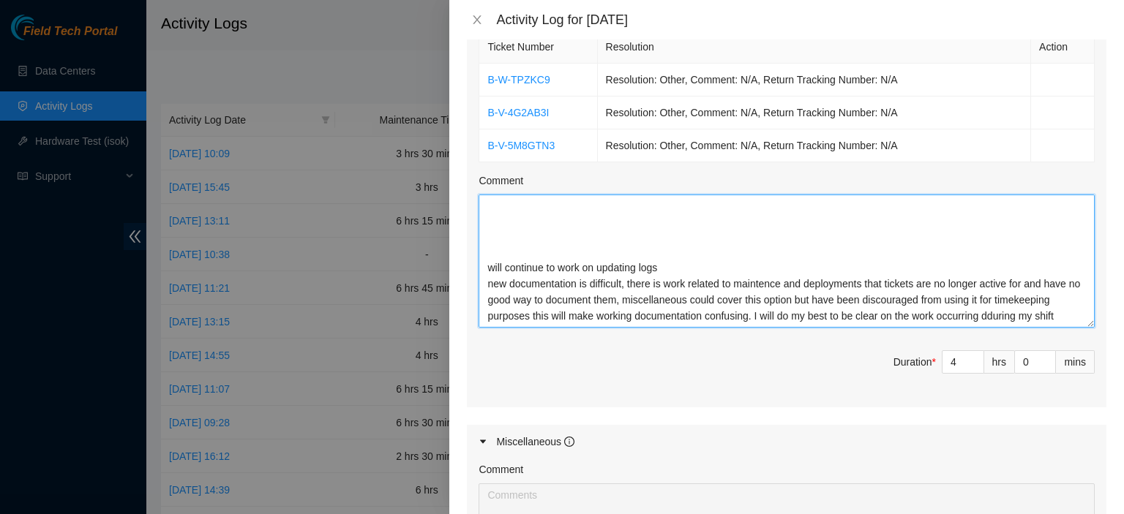
click at [773, 247] on textarea "DP82625 removed fiber from racks from previous decons, doing my best to find dp…" at bounding box center [786, 261] width 616 height 133
click at [635, 301] on textarea "DP82625 removed fiber from racks from previous decons, doing my best to find dp…" at bounding box center [786, 261] width 616 height 133
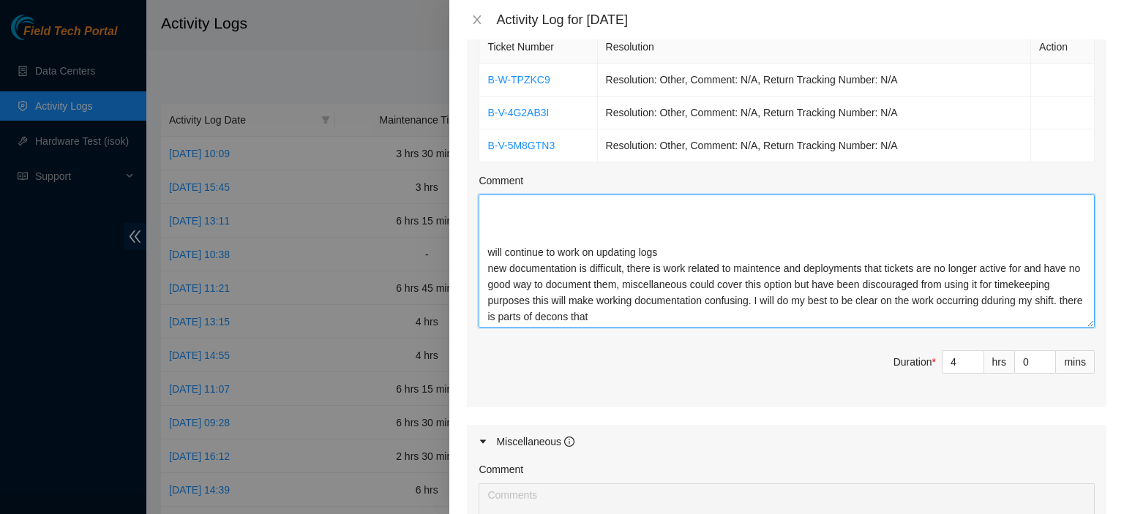
click at [773, 248] on textarea "DP82625 removed fiber from racks from previous decons, doing my best to find dp…" at bounding box center [786, 261] width 616 height 133
drag, startPoint x: 773, startPoint y: 248, endPoint x: 732, endPoint y: 216, distance: 52.7
click at [732, 216] on textarea "DP82625 removed fiber from racks from previous decons, doing my best to find dp…" at bounding box center [786, 261] width 616 height 133
click at [589, 277] on textarea "DP82625 removed fiber from racks from previous decons, doing my best to find dp…" at bounding box center [786, 261] width 616 height 133
click at [704, 293] on textarea "DP82625 removed fiber from racks from previous decons, doing my best to find dp…" at bounding box center [786, 261] width 616 height 133
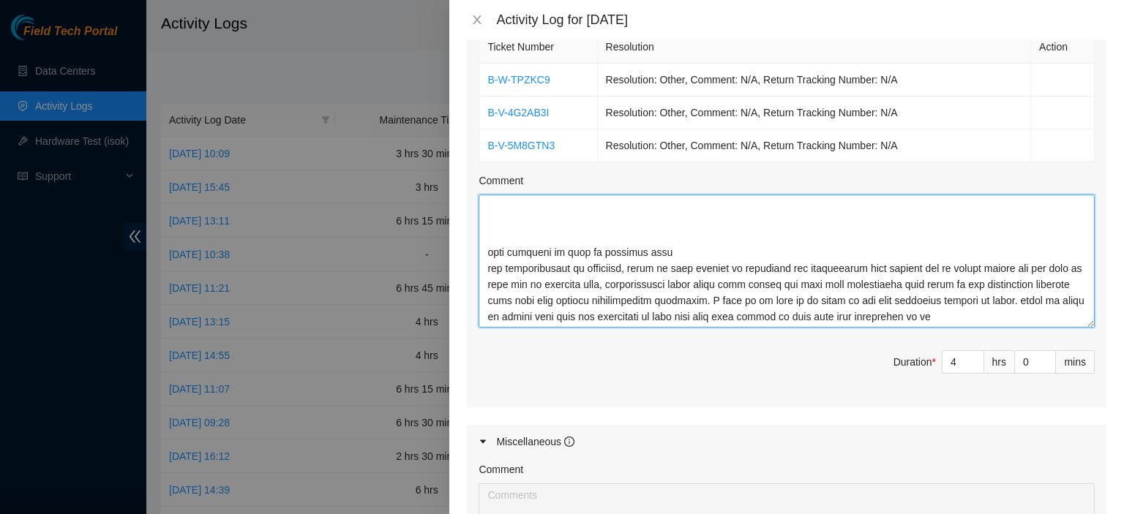
scroll to position [176, 0]
click at [496, 280] on textarea "Comment" at bounding box center [786, 261] width 616 height 133
click at [582, 295] on textarea "Comment" at bounding box center [786, 261] width 616 height 133
click at [585, 300] on textarea "Comment" at bounding box center [786, 261] width 616 height 133
click at [683, 301] on textarea "Comment" at bounding box center [786, 261] width 616 height 133
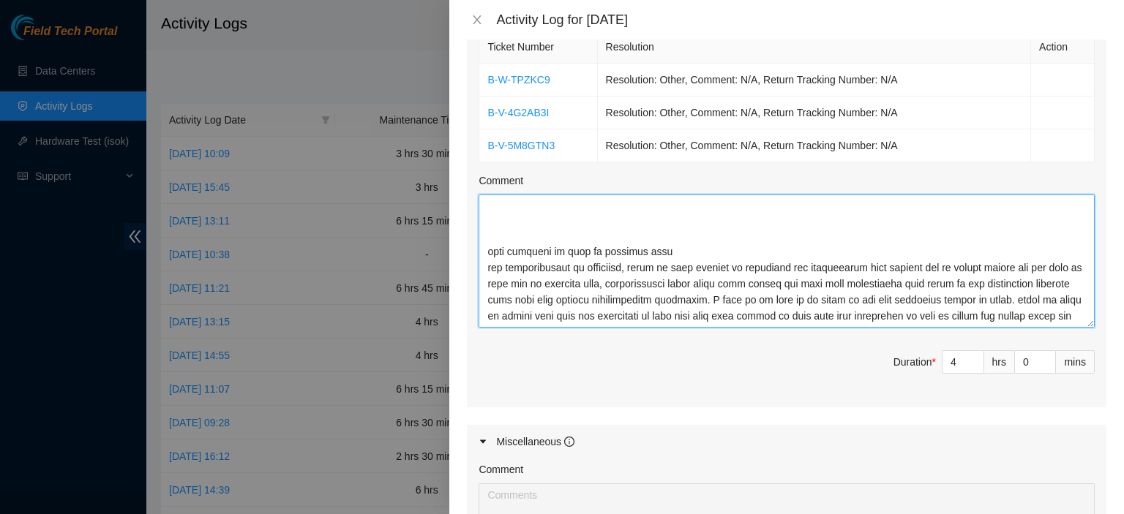
scroll to position [191, 0]
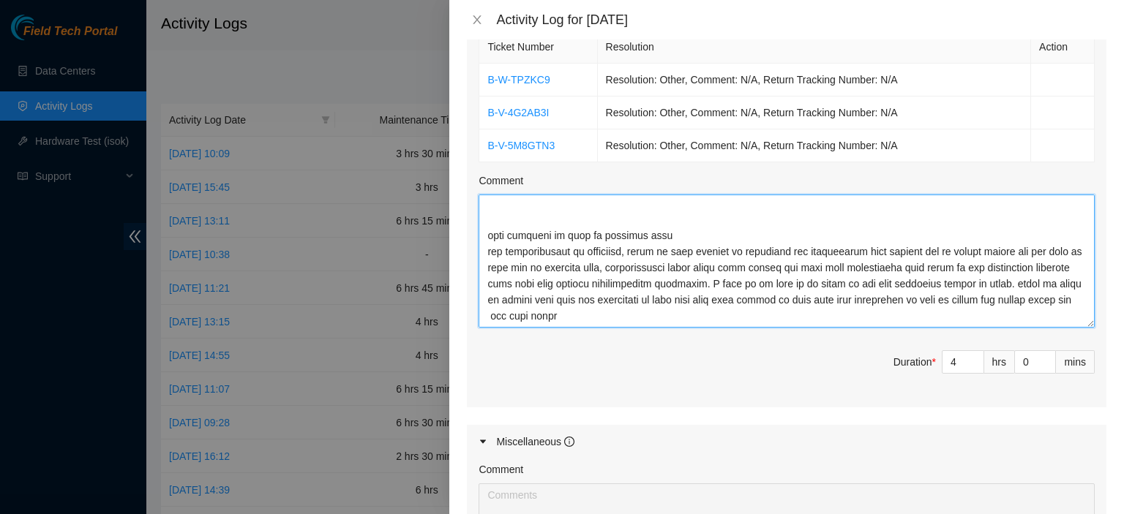
drag, startPoint x: 745, startPoint y: 215, endPoint x: 657, endPoint y: 282, distance: 110.8
click at [657, 282] on textarea "Comment" at bounding box center [786, 261] width 616 height 133
click at [604, 293] on textarea "Comment" at bounding box center [786, 261] width 616 height 133
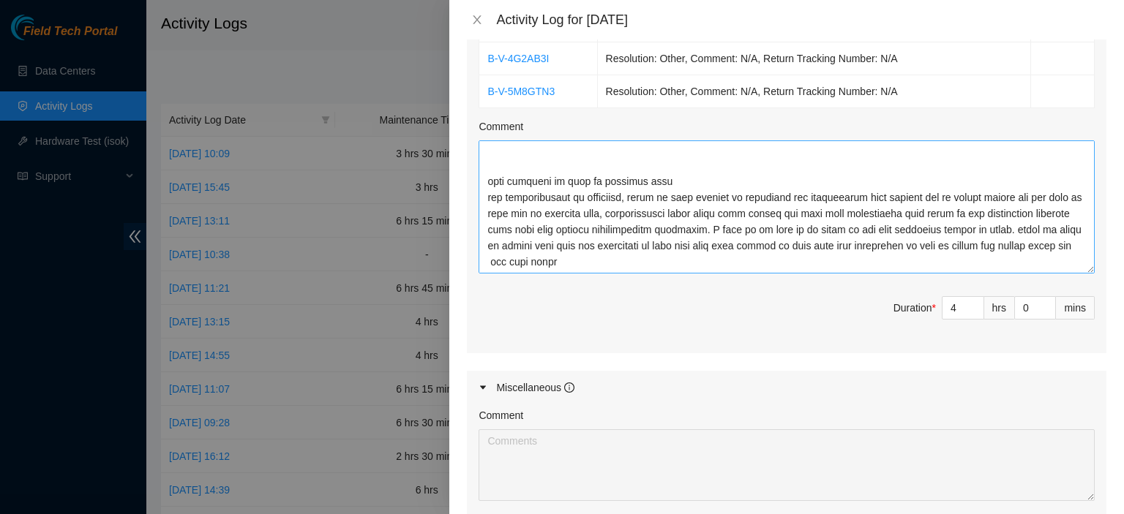
scroll to position [762, 0]
click at [708, 251] on textarea "Comment" at bounding box center [786, 208] width 616 height 133
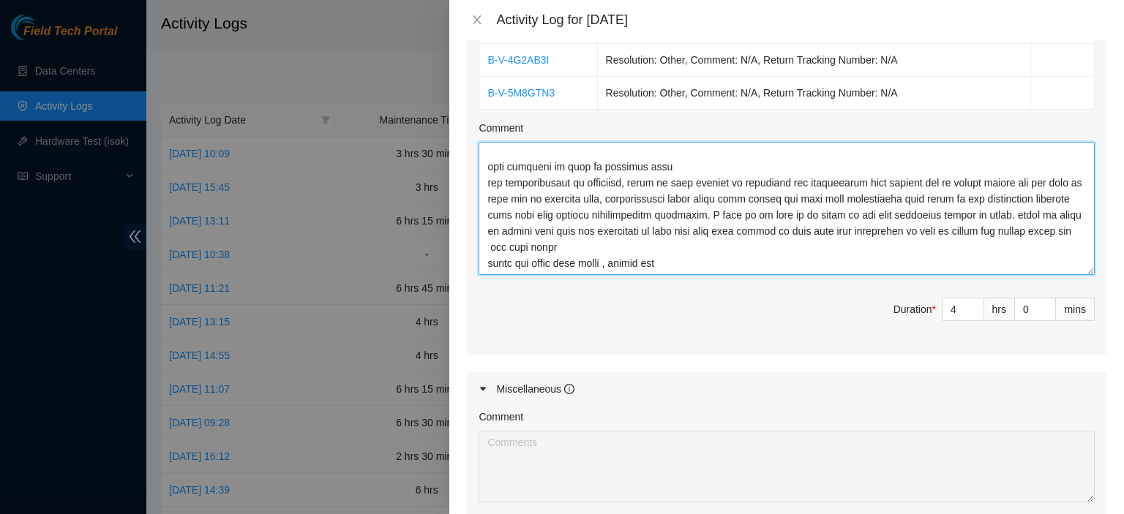
type textarea "DP82625 removed fiber from racks from previous decons, doing my best to find dp…"
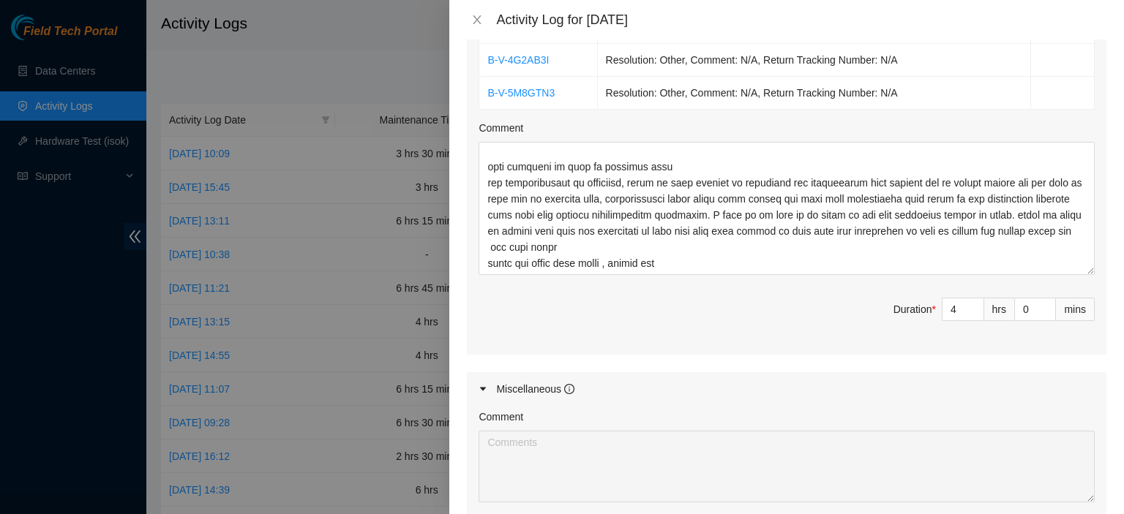
scroll to position [960, 0]
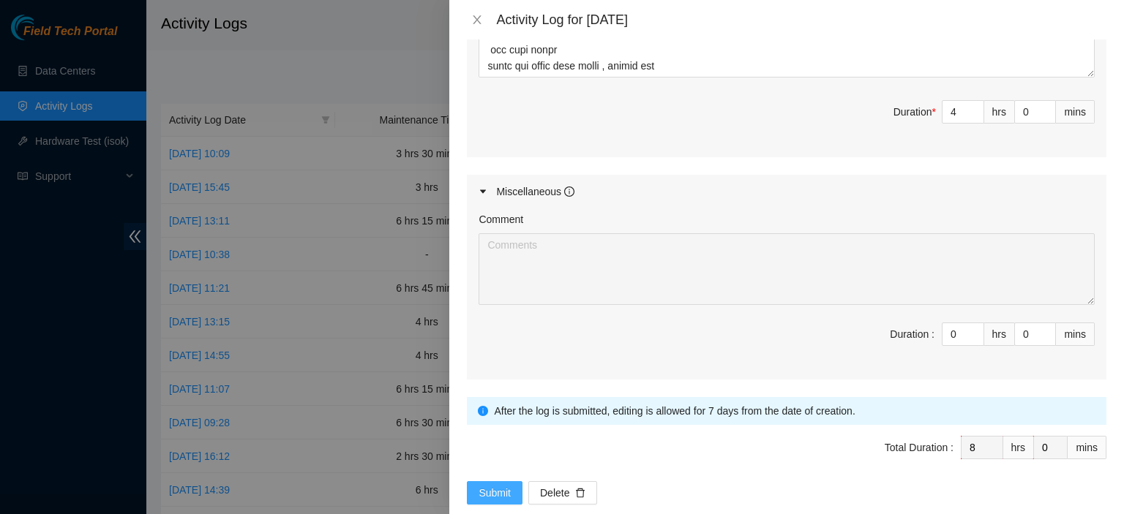
click at [492, 485] on span "Submit" at bounding box center [494, 493] width 32 height 16
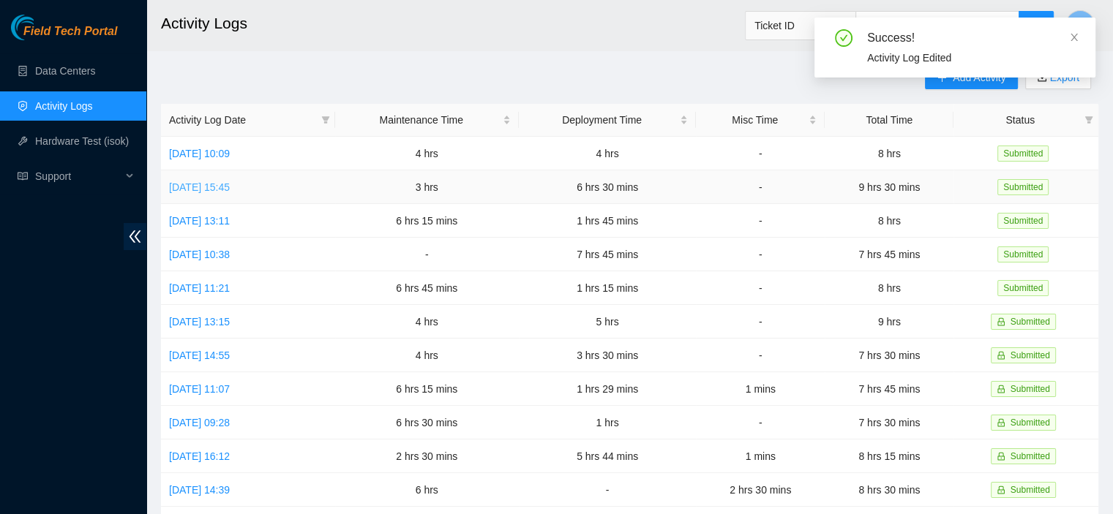
click at [230, 186] on link "[DATE] 15:45" at bounding box center [199, 187] width 61 height 12
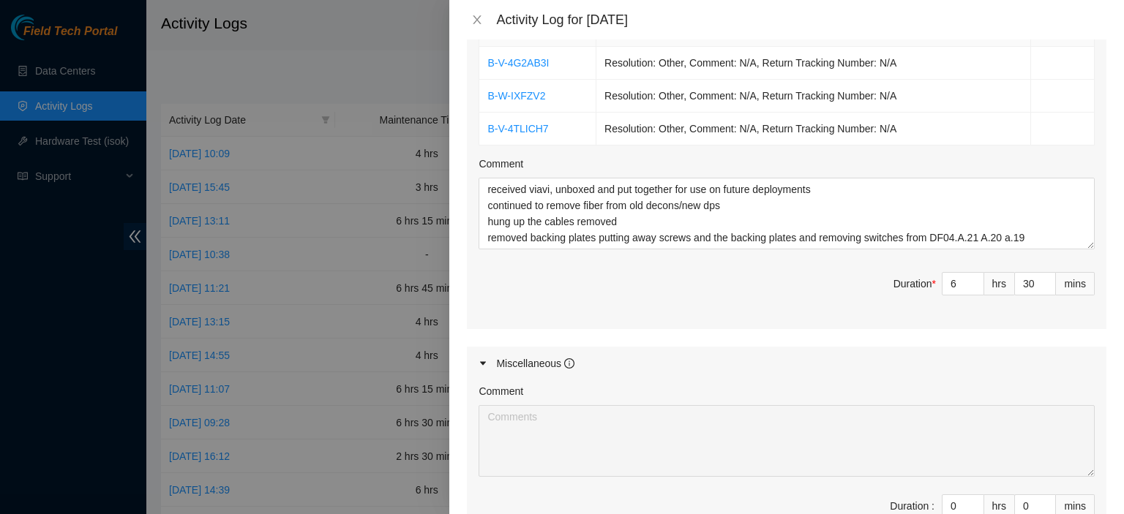
scroll to position [639, 0]
click at [1045, 279] on icon "up" at bounding box center [1047, 281] width 5 height 5
type input "31"
click at [1045, 279] on icon "up" at bounding box center [1047, 281] width 5 height 5
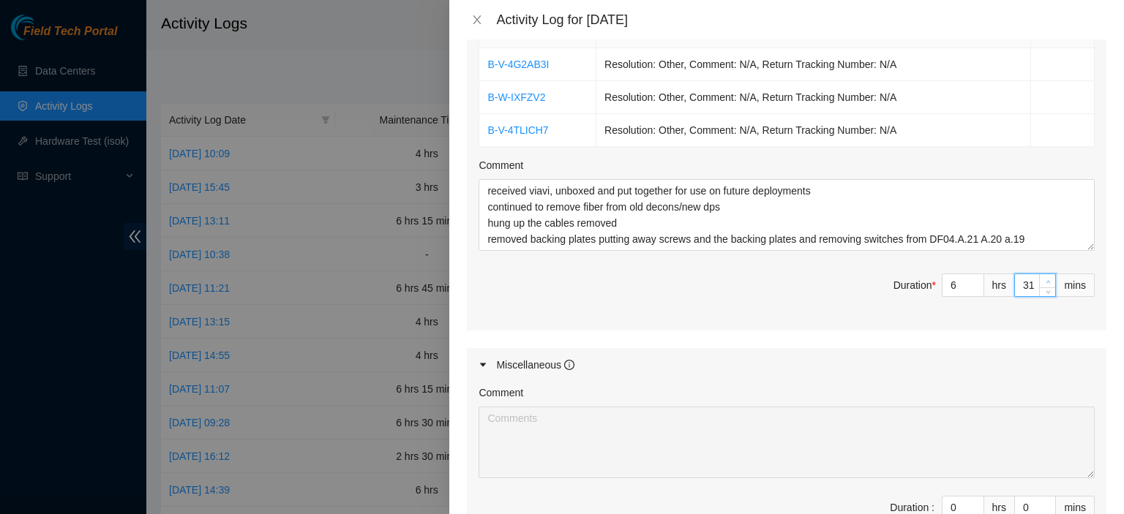
type input "32"
click at [1045, 279] on icon "up" at bounding box center [1047, 281] width 5 height 5
type input "33"
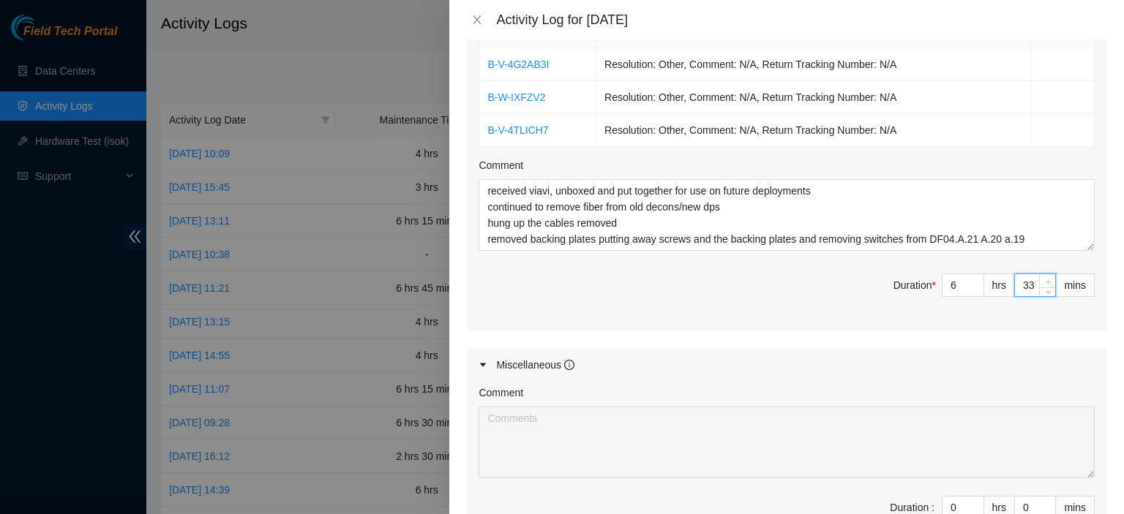
click at [1045, 279] on icon "up" at bounding box center [1047, 281] width 5 height 5
type input "34"
click at [1045, 279] on icon "up" at bounding box center [1047, 281] width 5 height 5
type input "36"
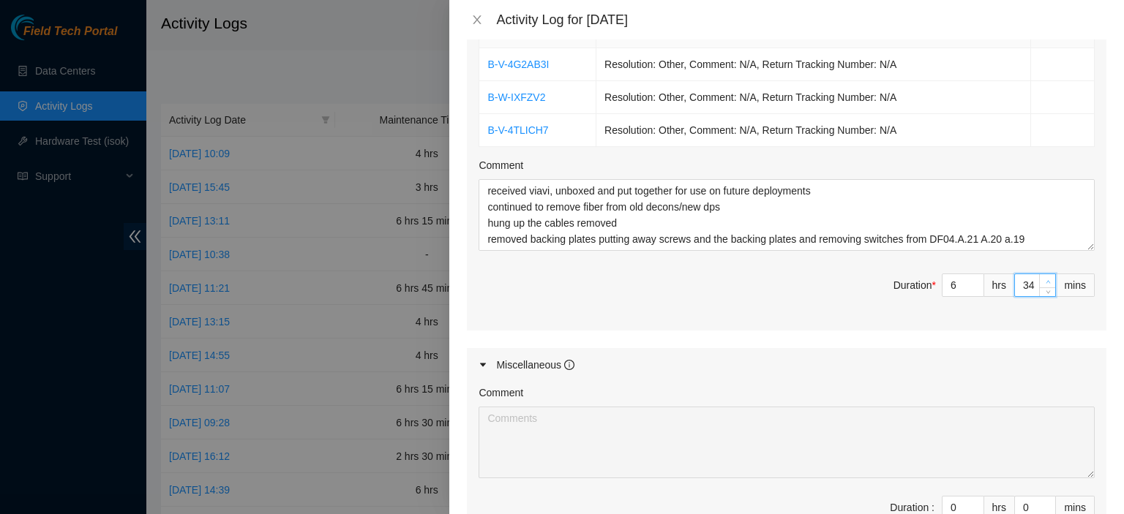
type input "36"
click at [1045, 279] on icon "up" at bounding box center [1047, 281] width 5 height 5
type input "37"
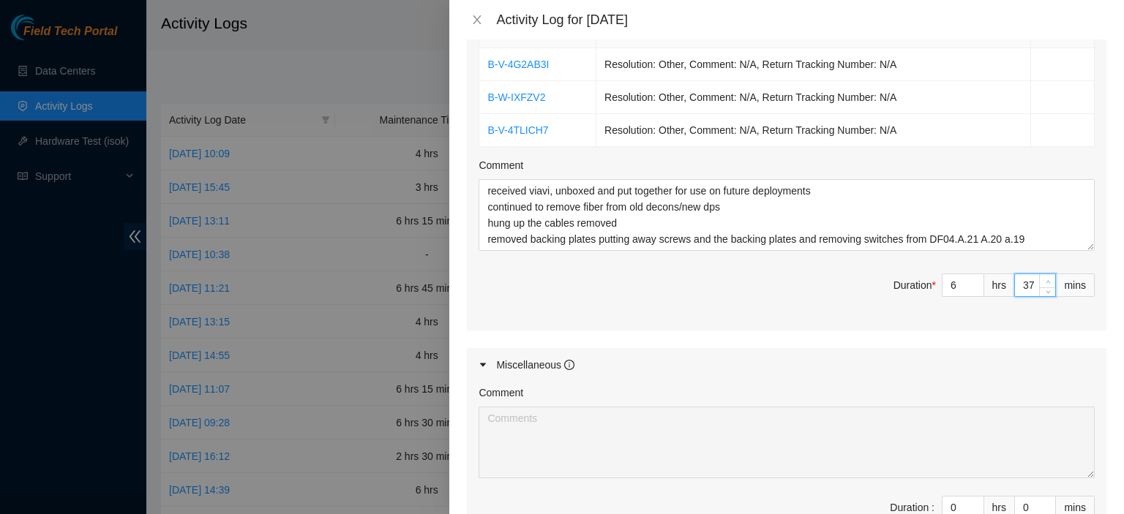
click at [1045, 279] on icon "up" at bounding box center [1047, 281] width 5 height 5
type input "38"
click at [1045, 279] on icon "up" at bounding box center [1047, 281] width 5 height 5
type input "39"
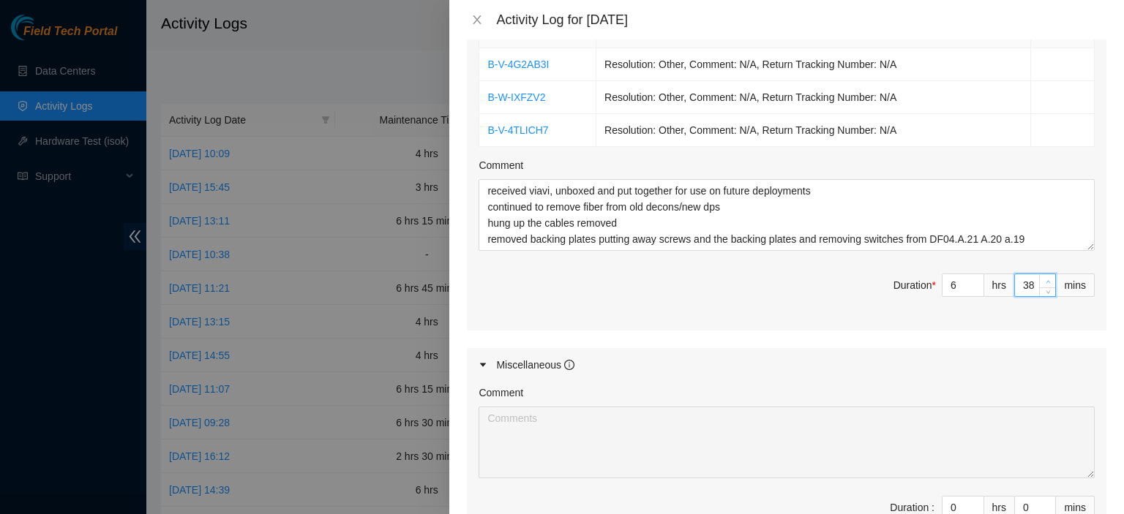
type input "39"
type input "40"
click at [1045, 279] on icon "up" at bounding box center [1047, 281] width 5 height 5
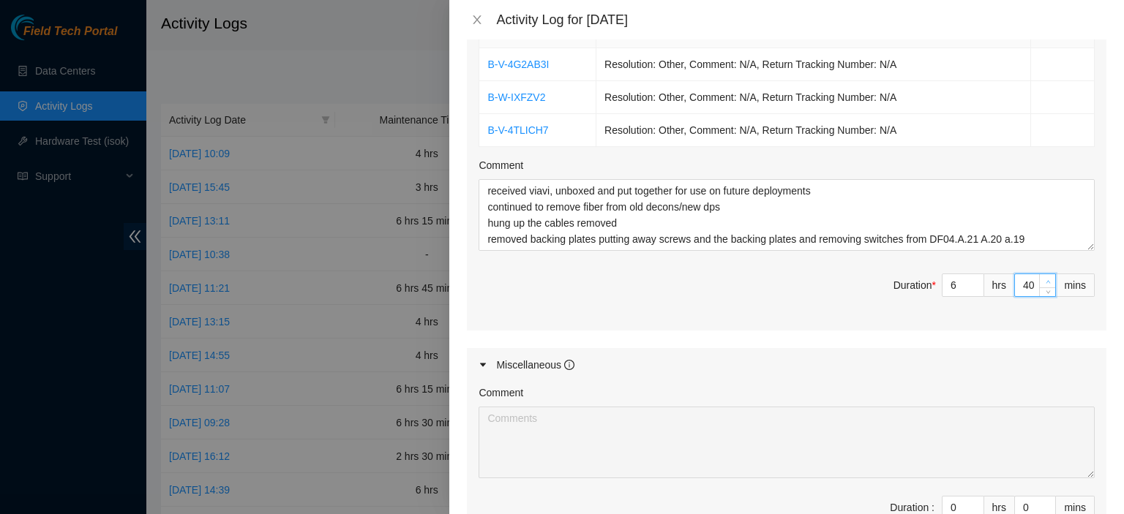
type input "41"
click at [1045, 279] on icon "up" at bounding box center [1047, 281] width 5 height 5
type input "43"
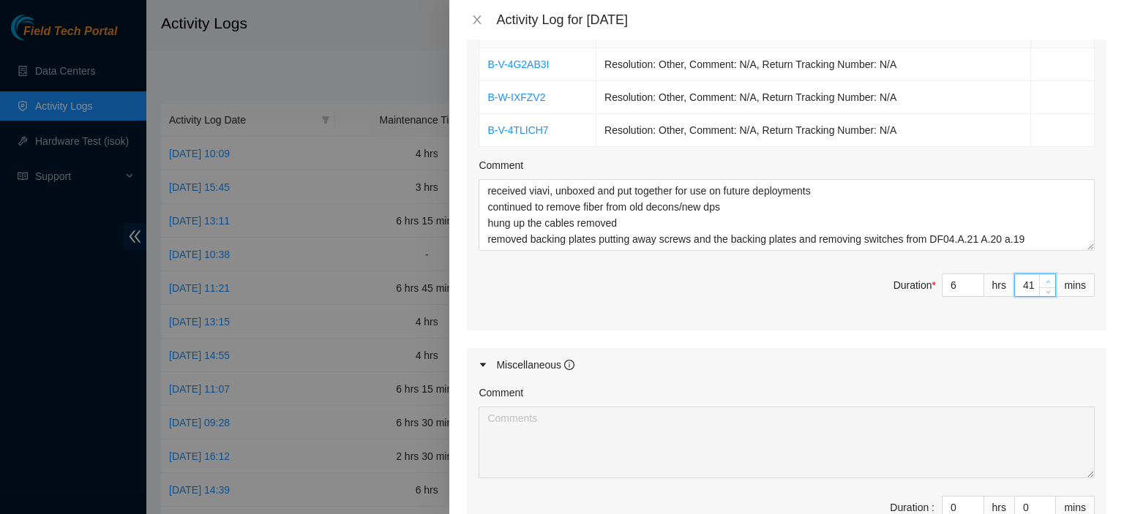
type input "43"
click at [1045, 279] on icon "up" at bounding box center [1047, 281] width 5 height 5
type input "44"
click at [1045, 279] on icon "up" at bounding box center [1047, 281] width 5 height 5
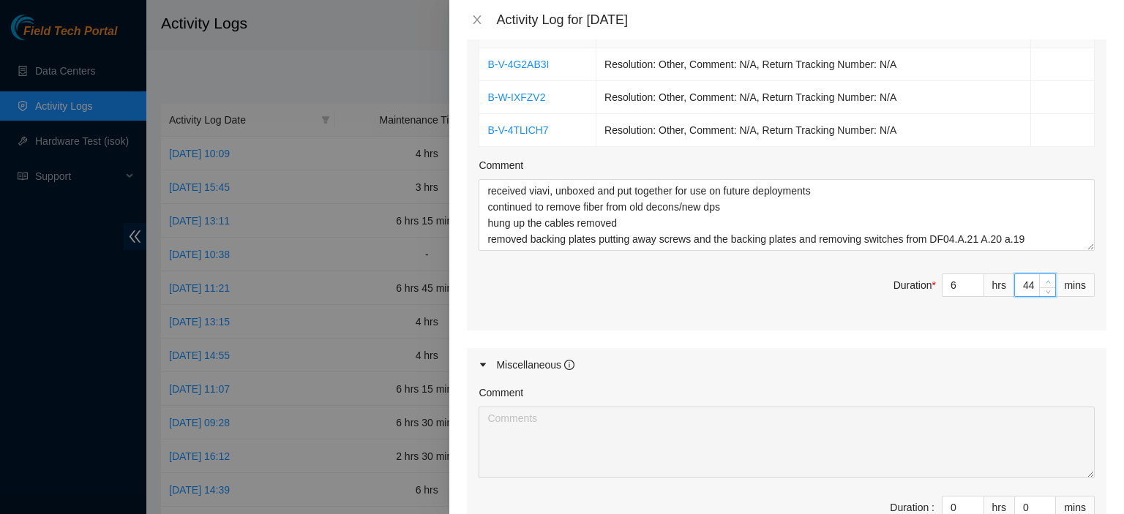
type input "45"
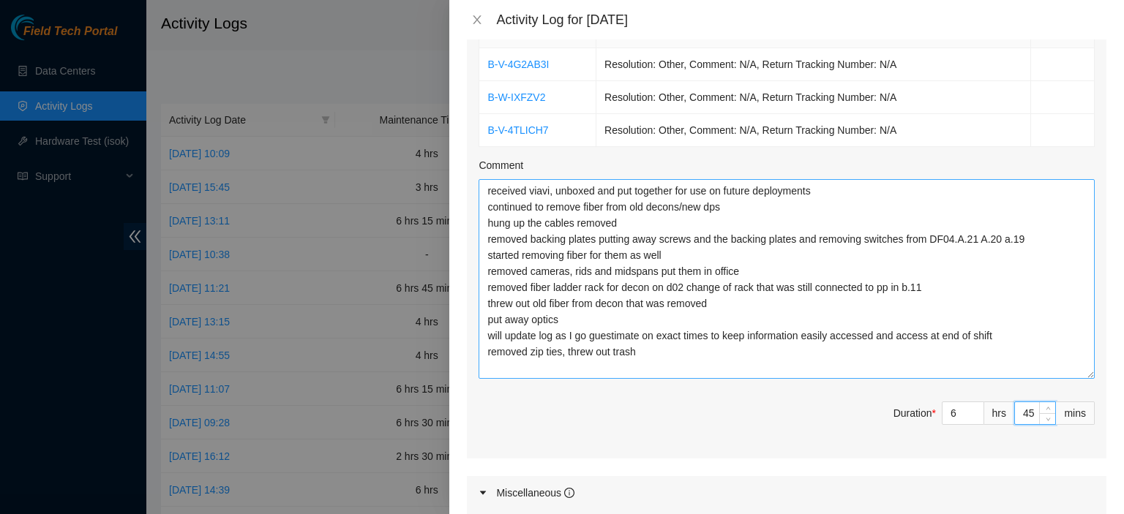
drag, startPoint x: 1075, startPoint y: 244, endPoint x: 1074, endPoint y: 372, distance: 128.0
click at [1074, 372] on textarea "received viavi, unboxed and put together for use on future deployments continue…" at bounding box center [786, 279] width 616 height 200
click at [476, 20] on icon "close" at bounding box center [477, 20] width 12 height 12
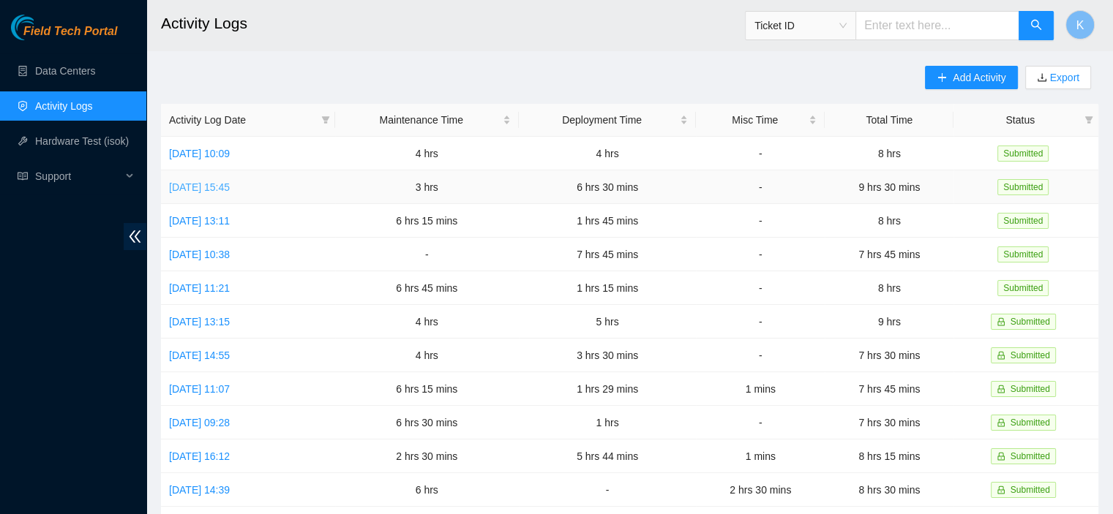
click at [230, 187] on link "[DATE] 15:45" at bounding box center [199, 187] width 61 height 12
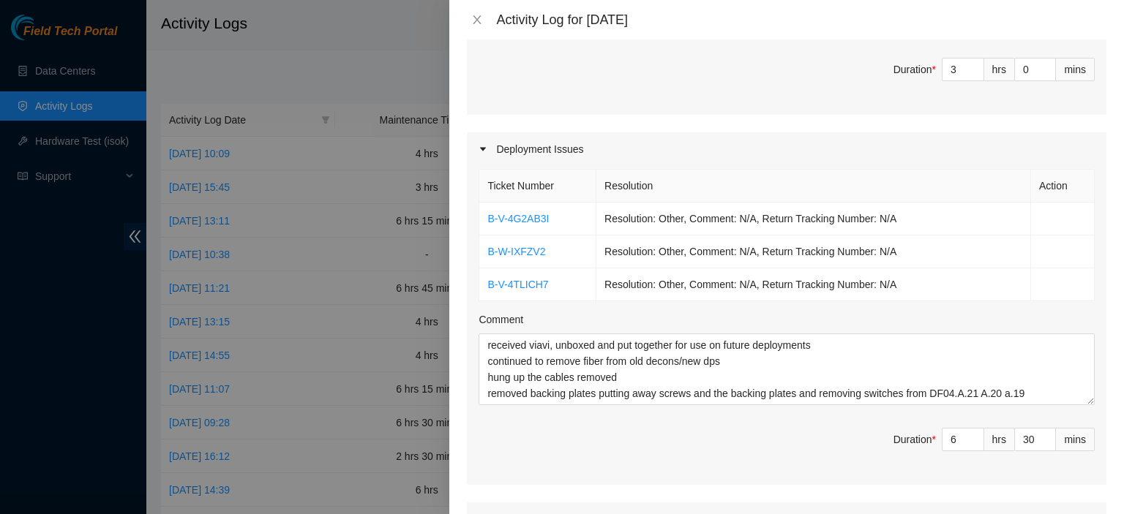
scroll to position [481, 0]
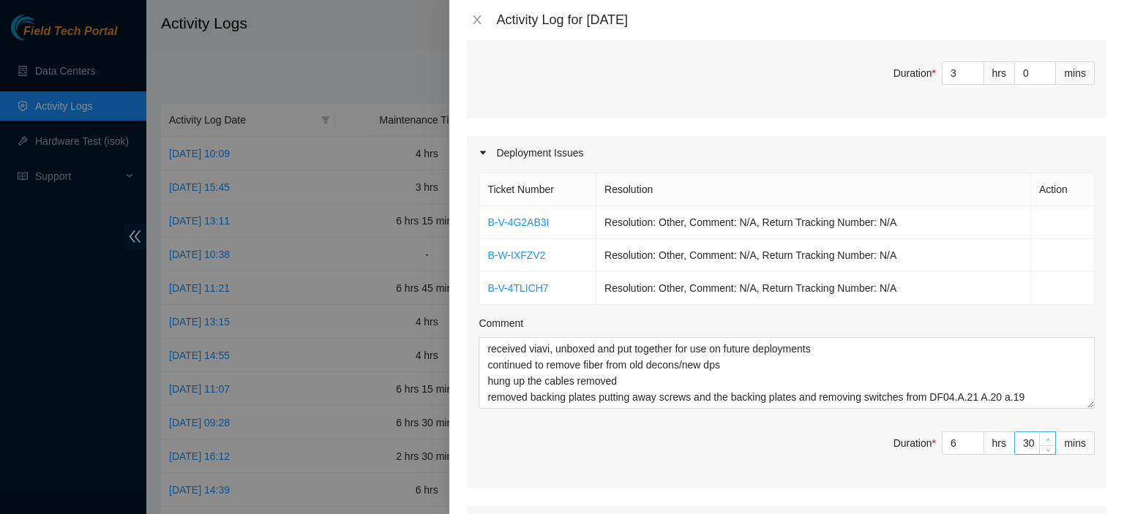
click at [1045, 437] on icon "up" at bounding box center [1047, 439] width 5 height 5
type input "31"
type input "32"
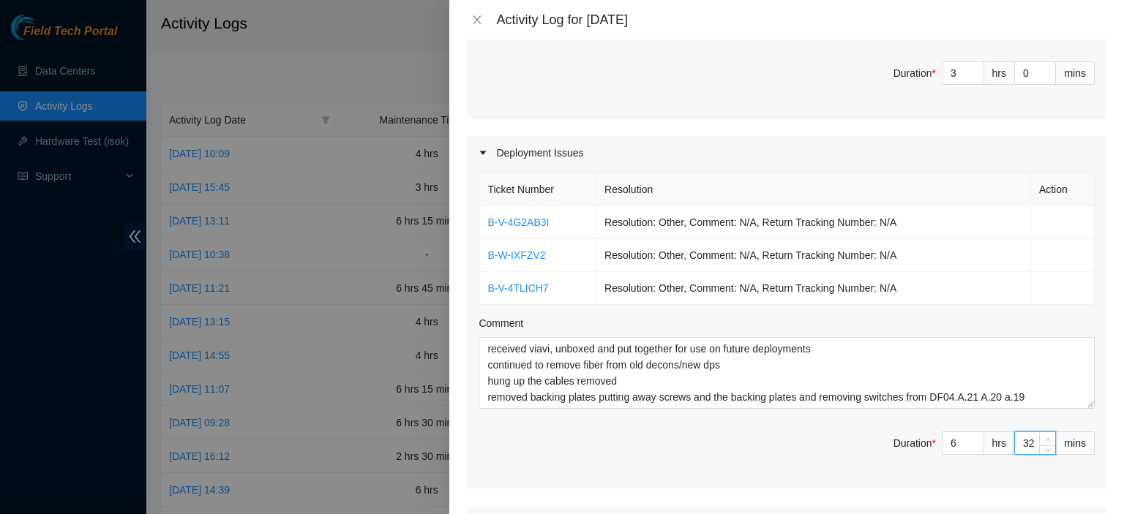
click at [1045, 437] on icon "up" at bounding box center [1047, 439] width 5 height 5
type input "33"
click at [1045, 437] on icon "up" at bounding box center [1047, 439] width 5 height 5
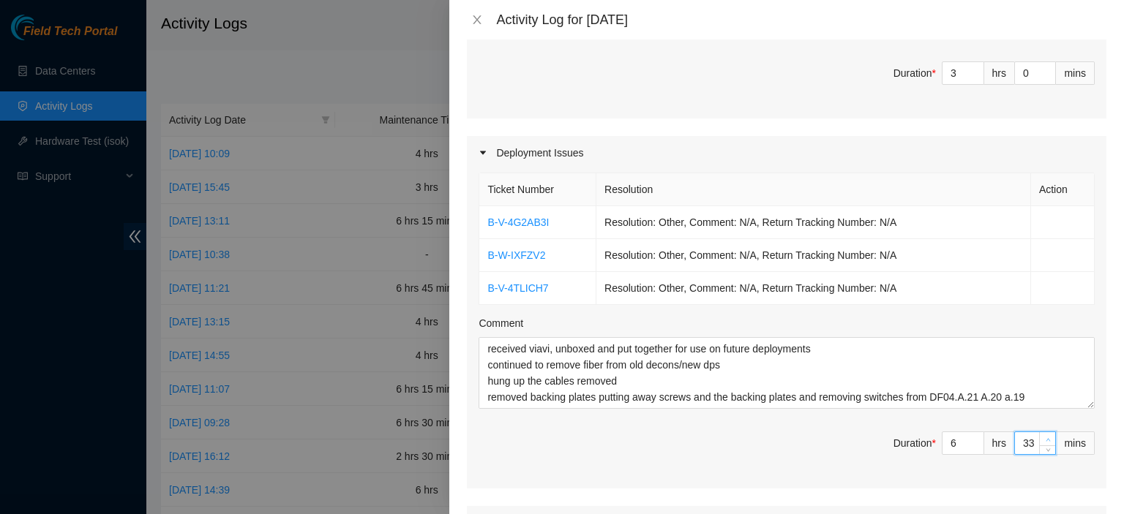
type input "34"
click at [1045, 437] on icon "up" at bounding box center [1047, 439] width 5 height 5
type input "35"
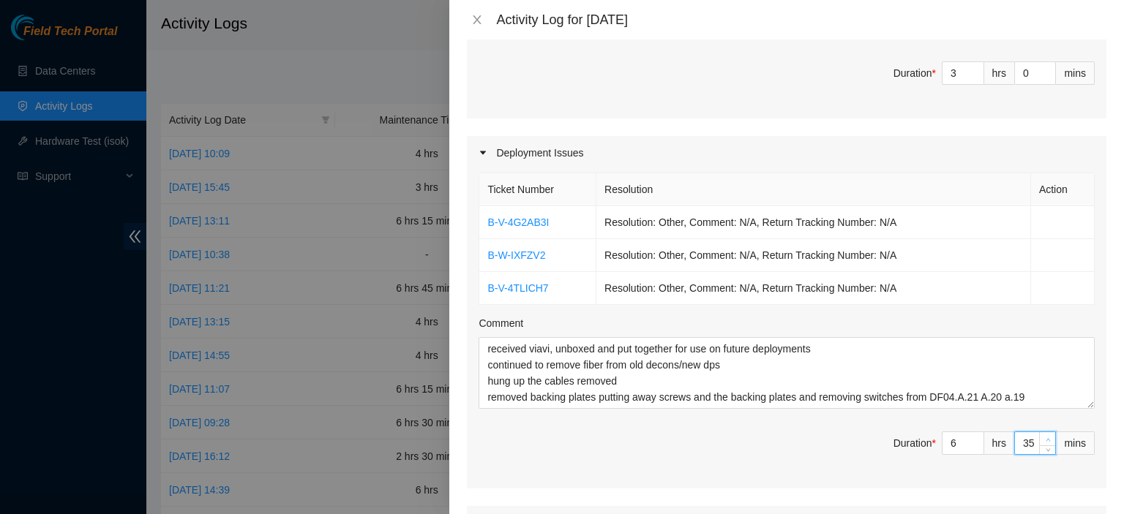
type input "36"
click at [1045, 437] on icon "up" at bounding box center [1047, 439] width 5 height 5
type input "37"
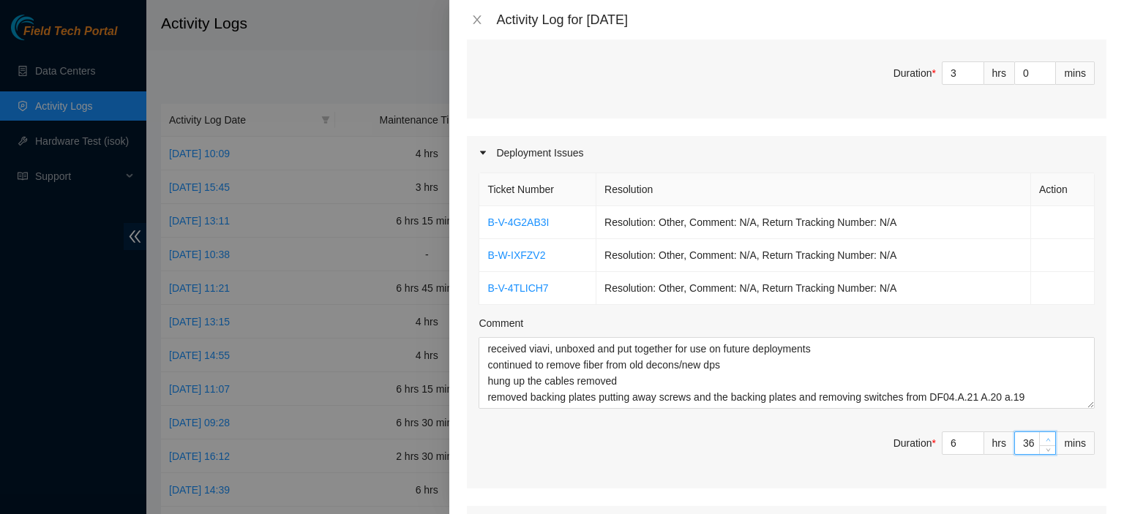
type input "37"
type input "38"
click at [1045, 437] on icon "up" at bounding box center [1047, 439] width 5 height 5
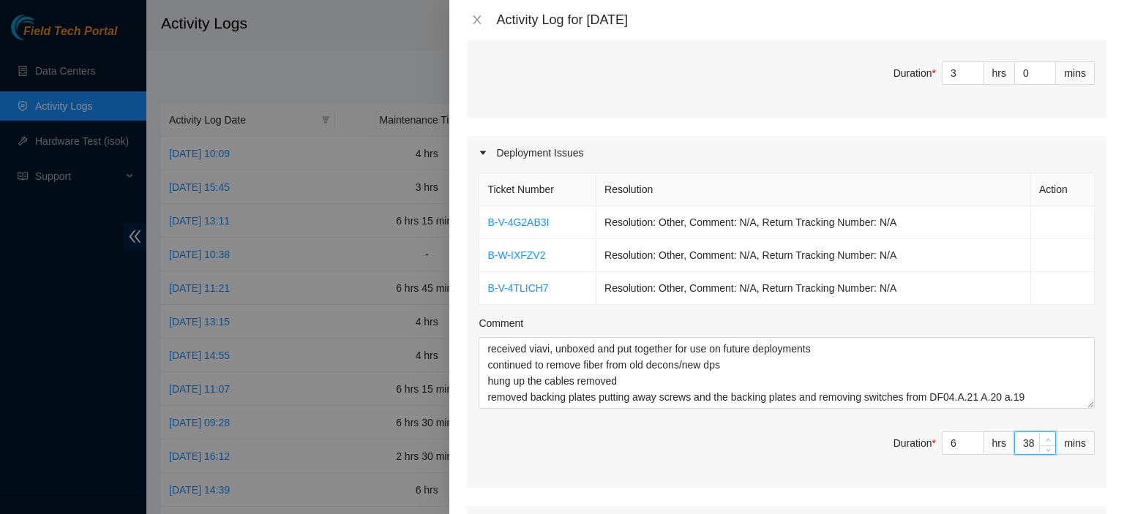
type input "39"
click at [1045, 437] on icon "up" at bounding box center [1047, 439] width 5 height 5
type input "40"
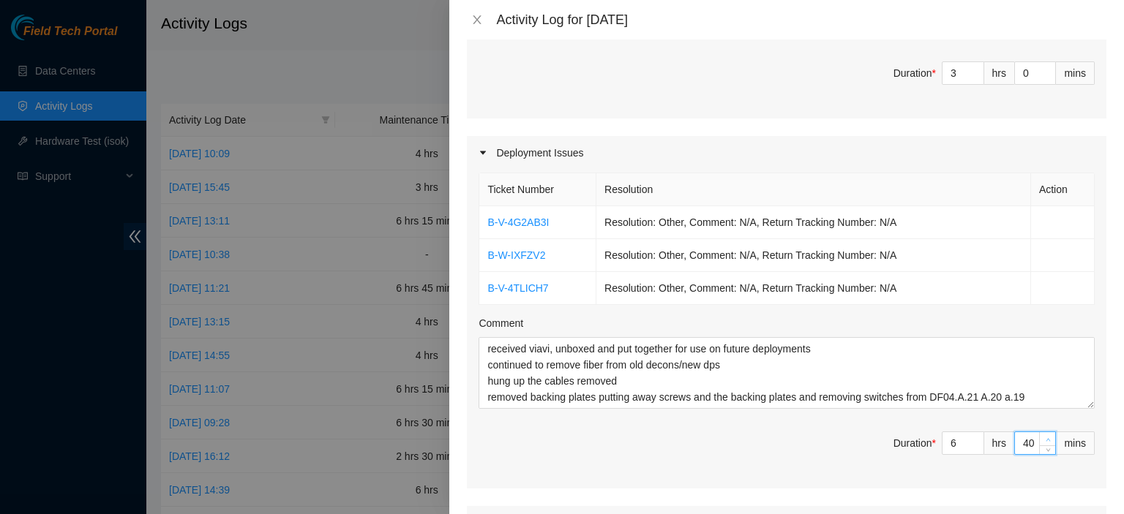
click at [1045, 437] on icon "up" at bounding box center [1047, 439] width 5 height 5
type input "41"
click at [1045, 437] on icon "up" at bounding box center [1047, 439] width 5 height 5
type input "42"
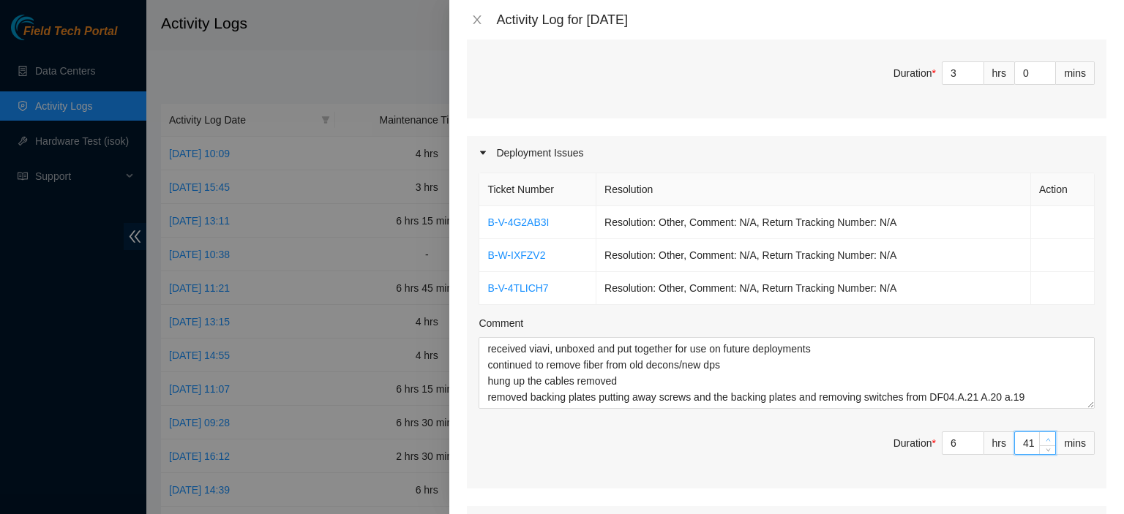
type input "42"
click at [1045, 437] on icon "up" at bounding box center [1047, 439] width 5 height 5
type input "43"
type input "44"
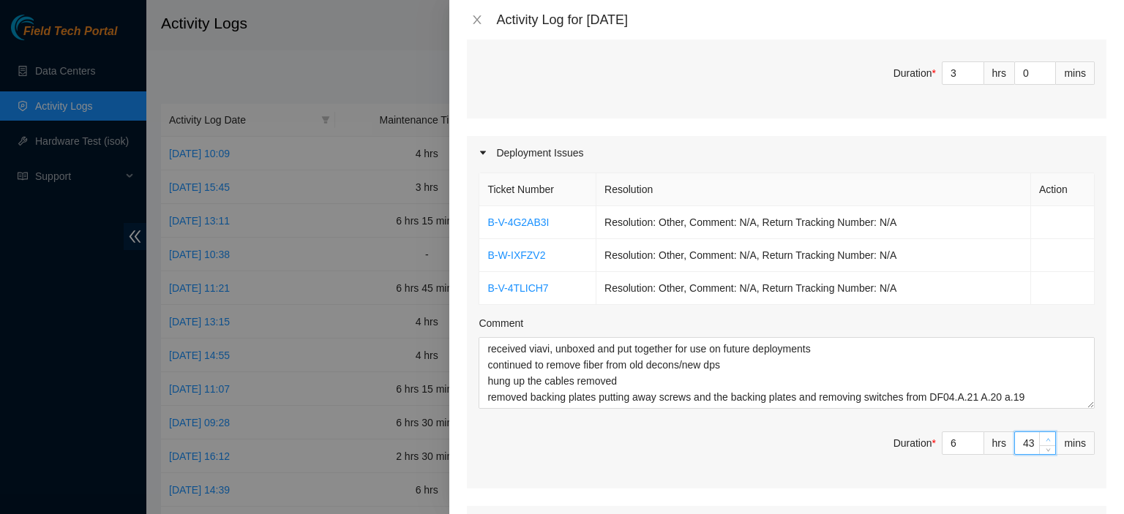
type input "44"
click at [1045, 437] on icon "up" at bounding box center [1047, 439] width 5 height 5
type input "45"
click at [1045, 437] on icon "up" at bounding box center [1047, 439] width 5 height 5
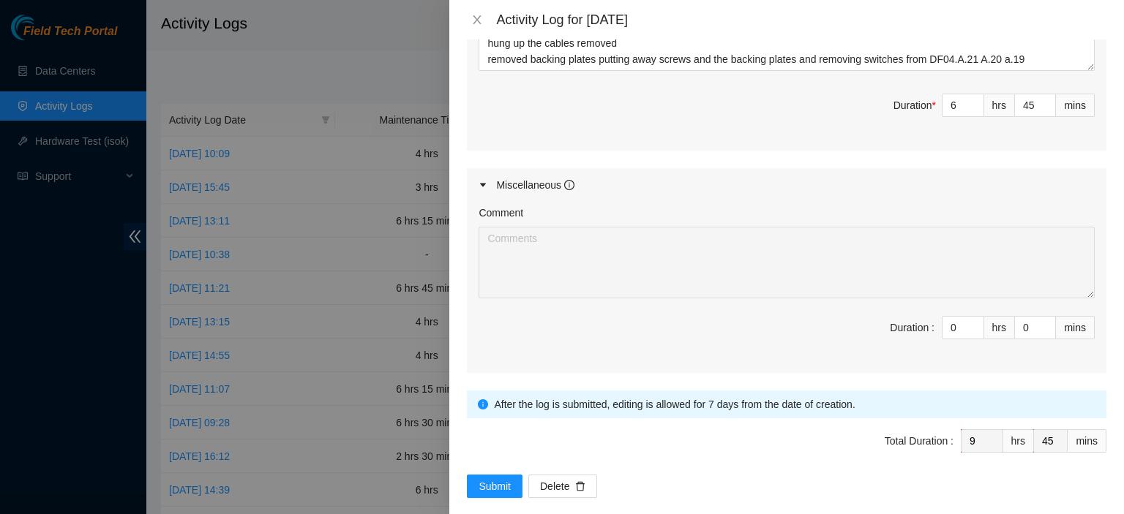
scroll to position [833, 0]
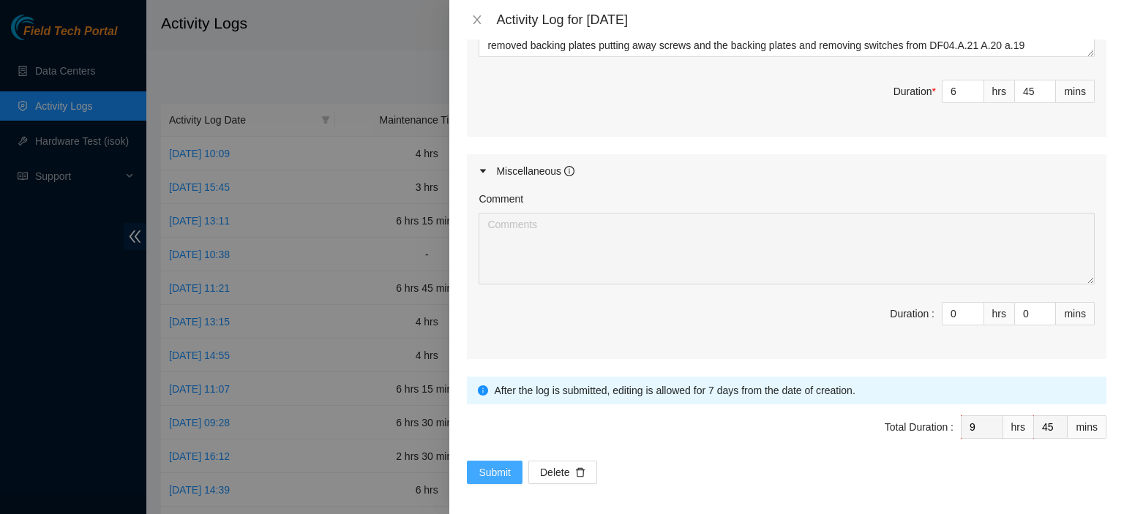
click at [492, 465] on span "Submit" at bounding box center [494, 473] width 32 height 16
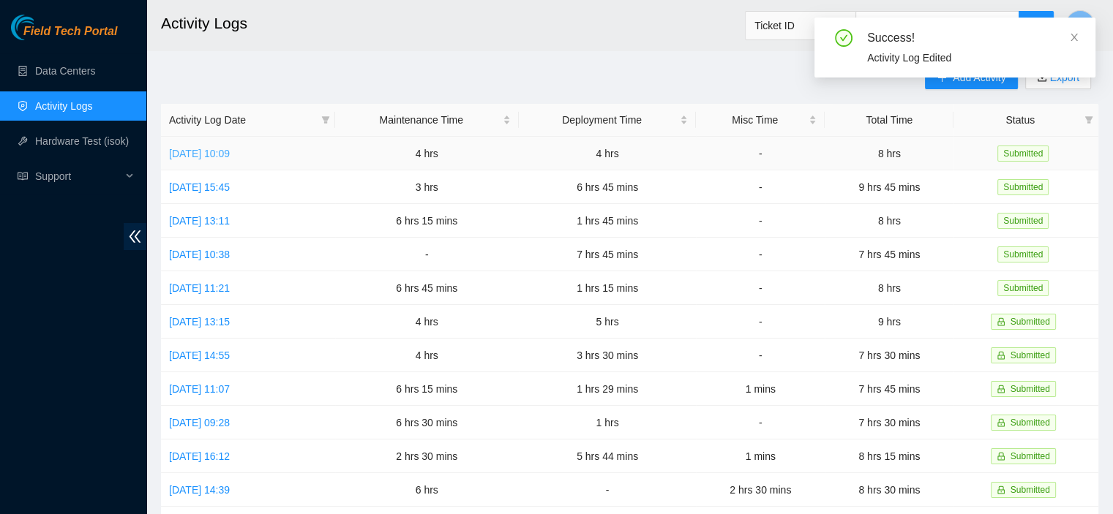
click at [230, 156] on link "[DATE] 10:09" at bounding box center [199, 154] width 61 height 12
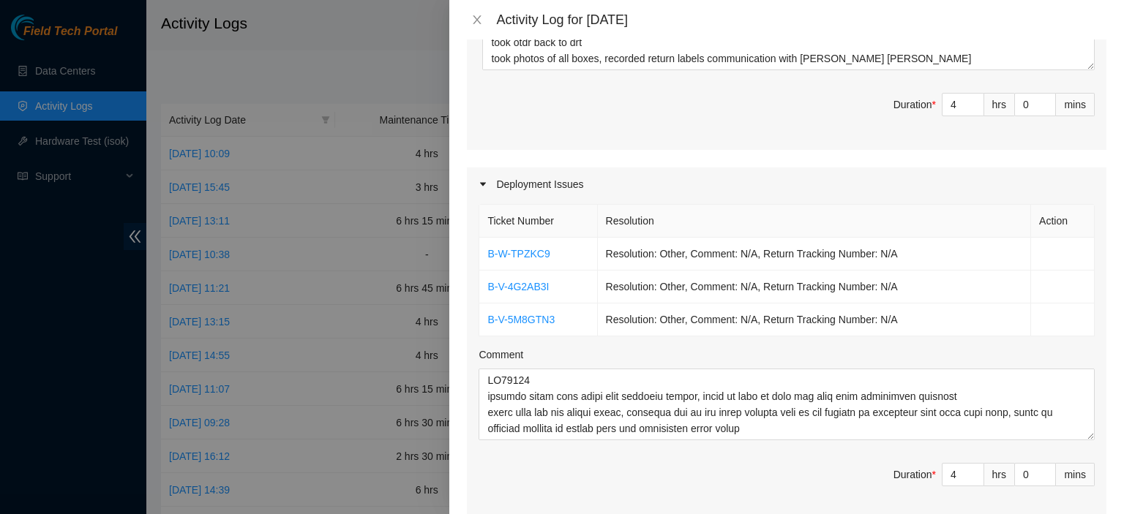
scroll to position [574, 0]
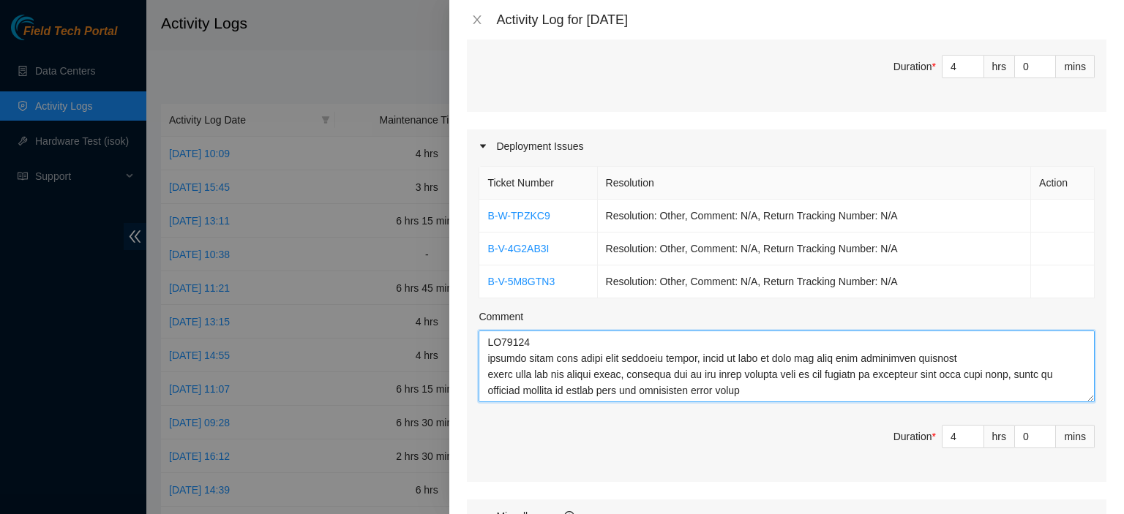
click at [830, 371] on textarea "Comment" at bounding box center [786, 367] width 616 height 72
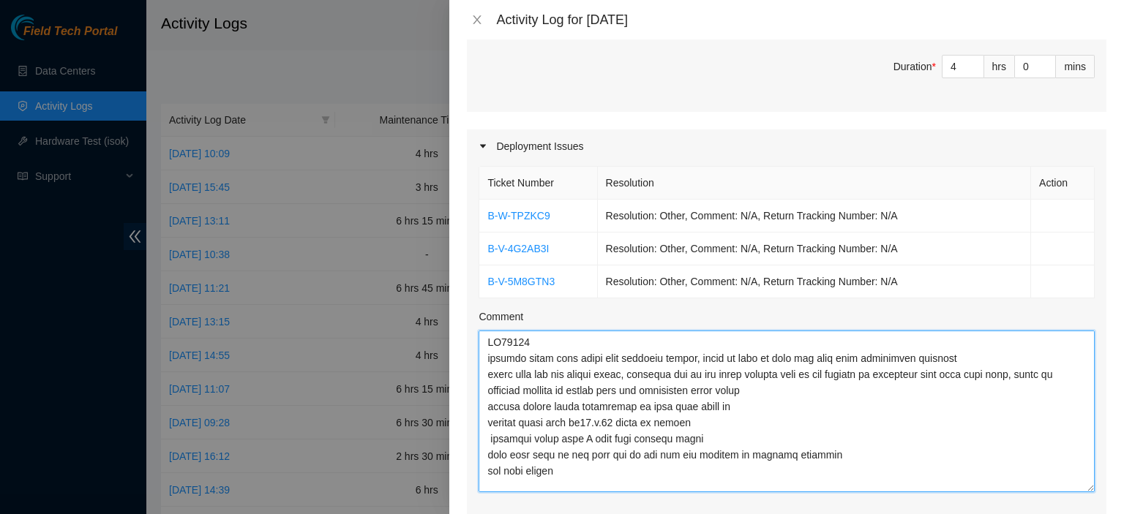
drag, startPoint x: 1074, startPoint y: 375, endPoint x: 1056, endPoint y: 466, distance: 92.5
click at [1056, 466] on textarea "Comment" at bounding box center [786, 412] width 616 height 162
click at [614, 460] on textarea "Comment" at bounding box center [786, 412] width 616 height 162
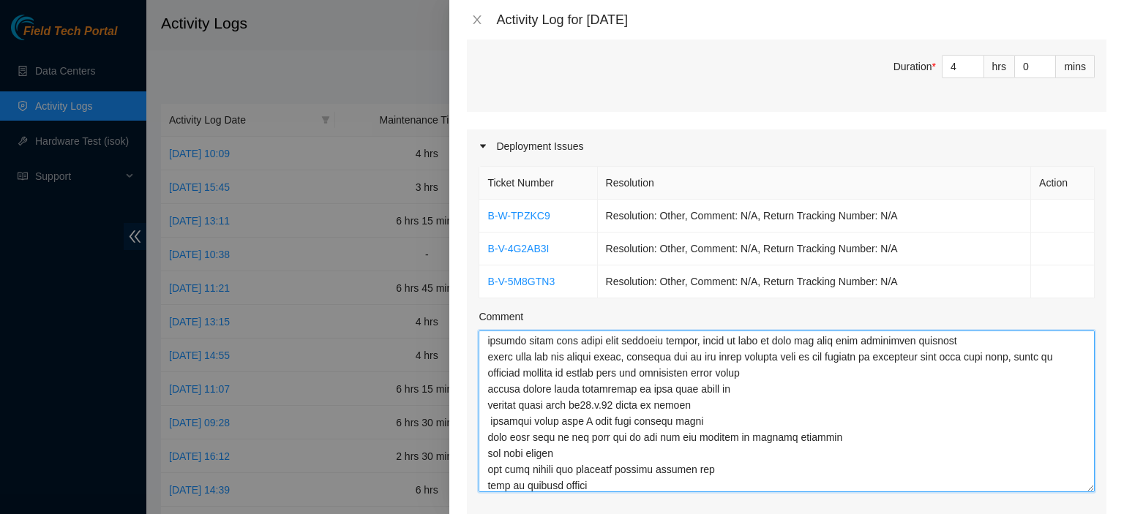
type textarea "DP82625 removed fiber from racks from previous decons, doing my best to find dp…"
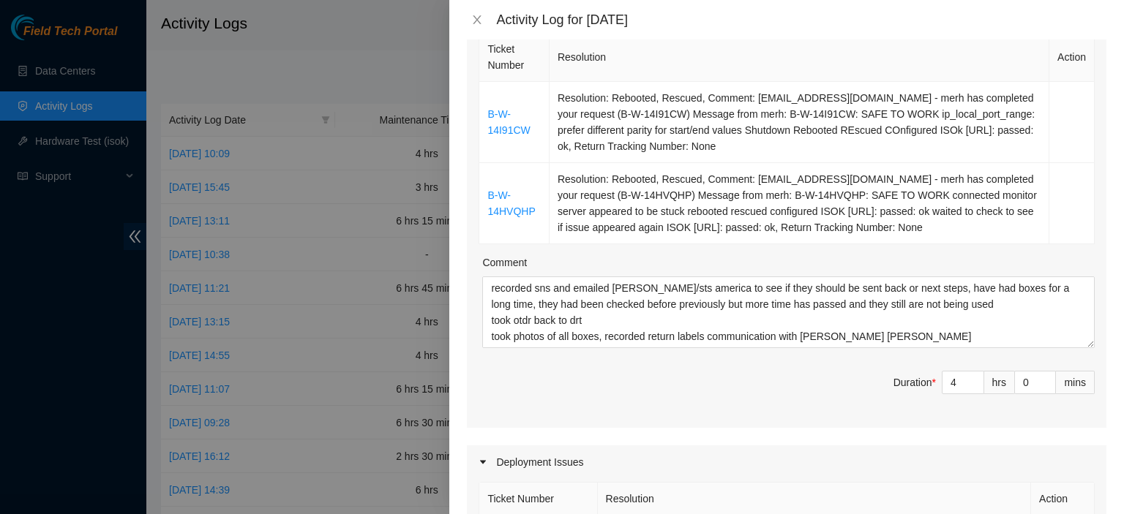
scroll to position [260, 0]
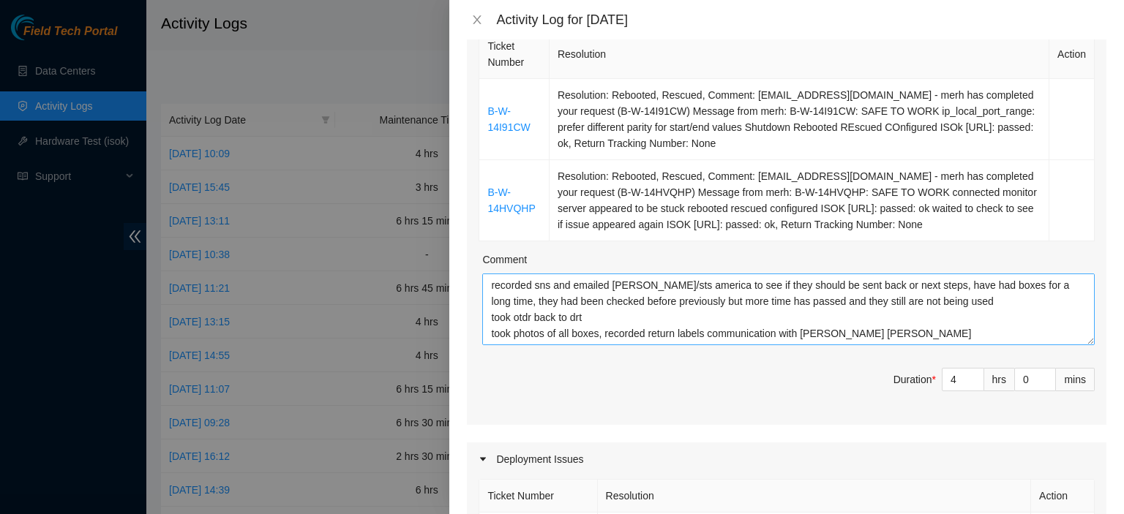
drag, startPoint x: 1085, startPoint y: 276, endPoint x: 1063, endPoint y: 295, distance: 29.0
click at [1080, 311] on div "Ticket Number Resolution Action B-W-14I91CW Resolution: Rebooted, Rescued, Comm…" at bounding box center [786, 225] width 639 height 399
drag, startPoint x: 590, startPoint y: 297, endPoint x: 493, endPoint y: 295, distance: 97.3
click at [493, 295] on textarea "recorded sns and emailed [PERSON_NAME]/sts america to see if they should be sen…" at bounding box center [788, 310] width 612 height 72
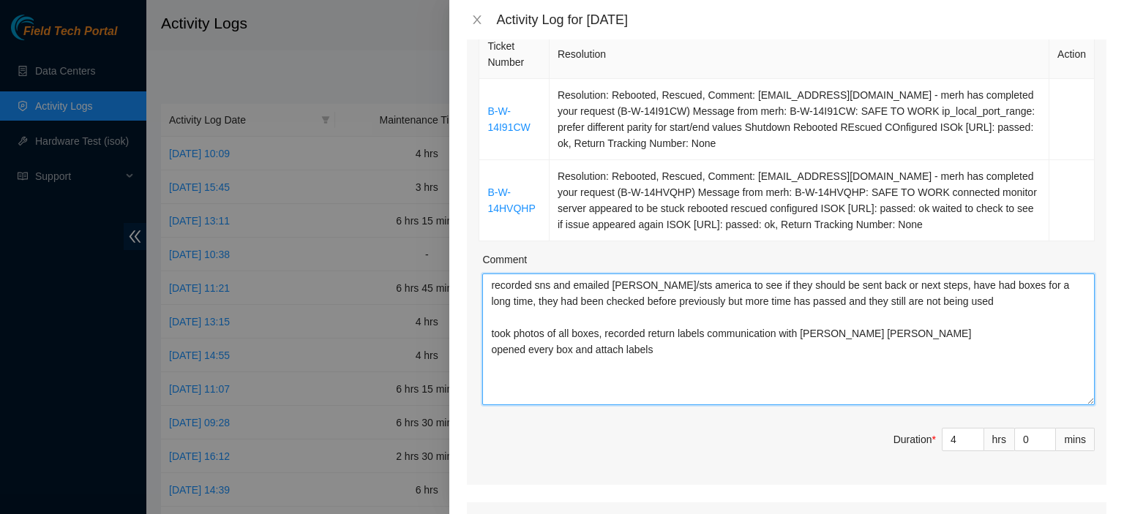
drag, startPoint x: 1076, startPoint y: 319, endPoint x: 1071, endPoint y: 373, distance: 54.4
click at [1071, 373] on textarea "recorded sns and emailed [PERSON_NAME]/sts america to see if they should be sen…" at bounding box center [788, 340] width 612 height 132
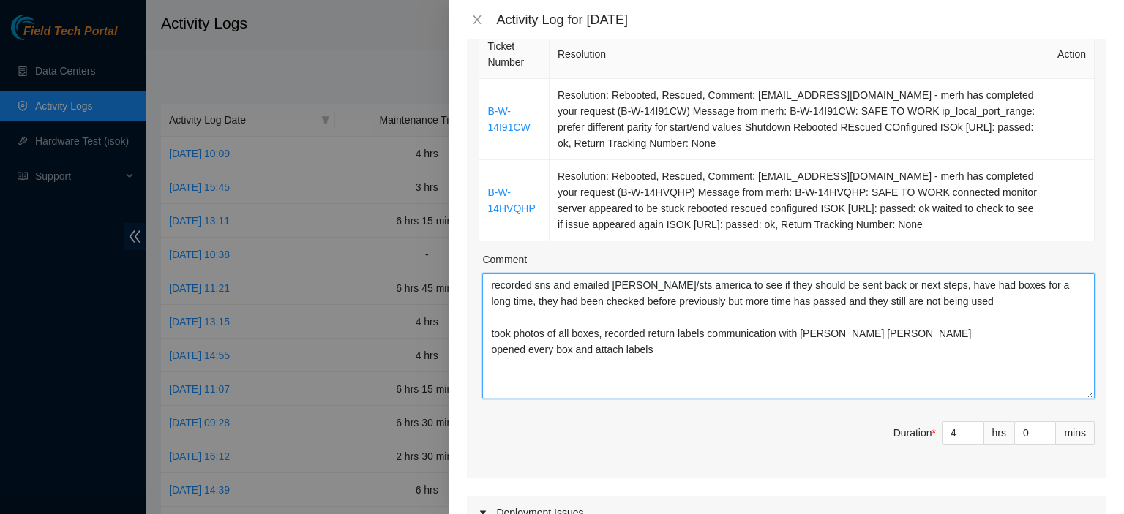
type textarea "recorded sns and emailed [PERSON_NAME]/sts america to see if they should be sen…"
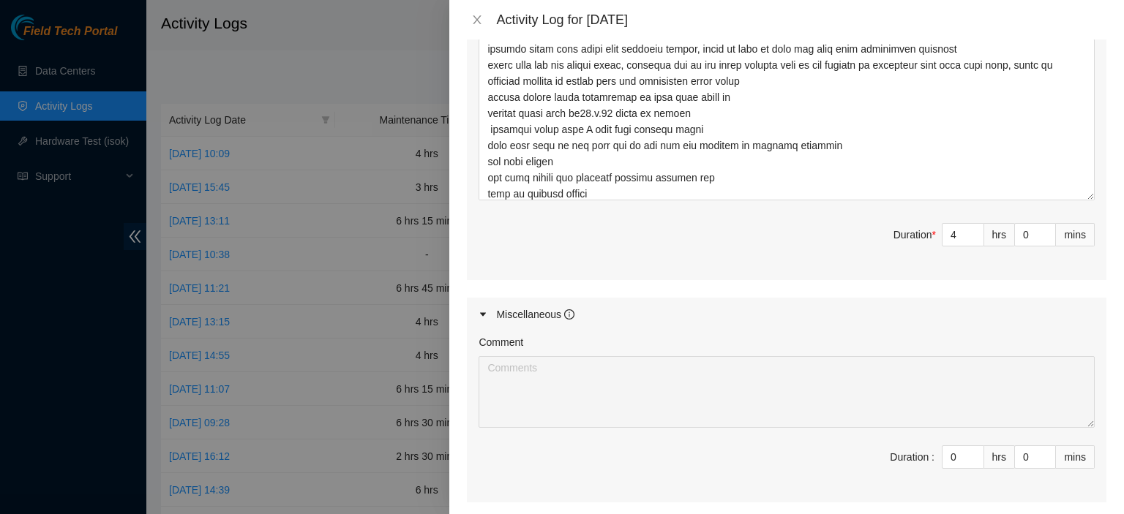
scroll to position [1042, 0]
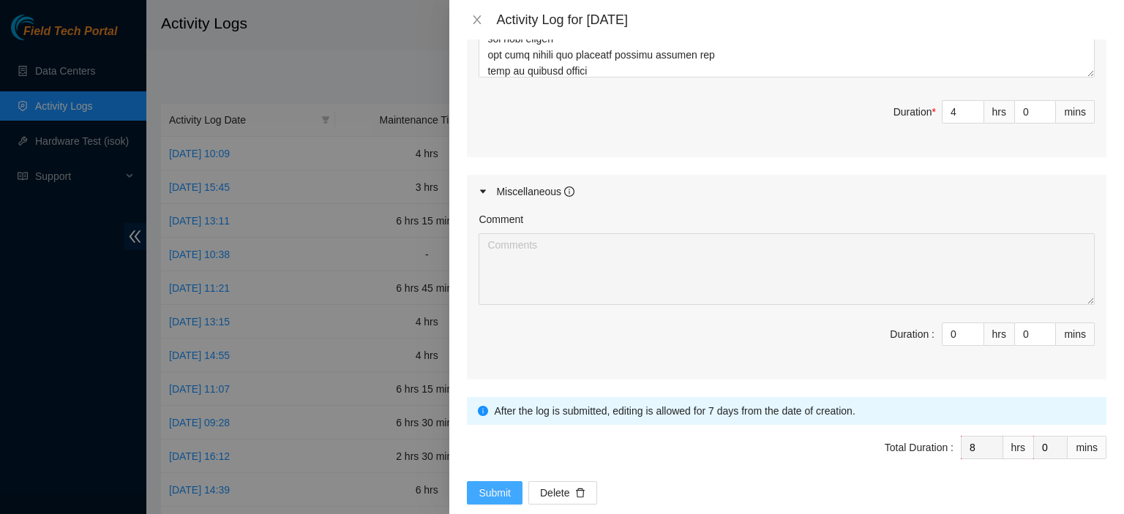
click at [496, 485] on span "Submit" at bounding box center [494, 493] width 32 height 16
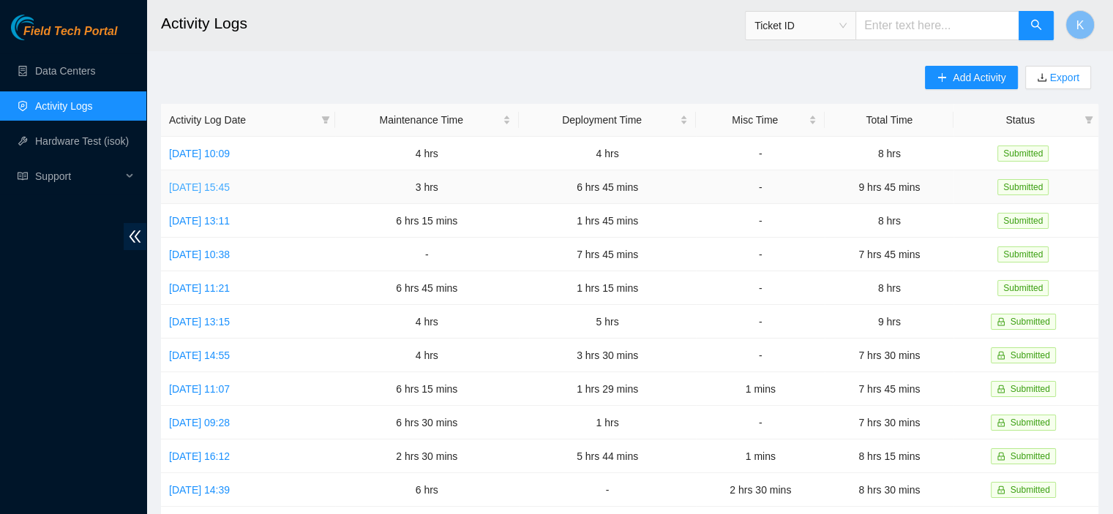
click at [230, 187] on link "[DATE] 15:45" at bounding box center [199, 187] width 61 height 12
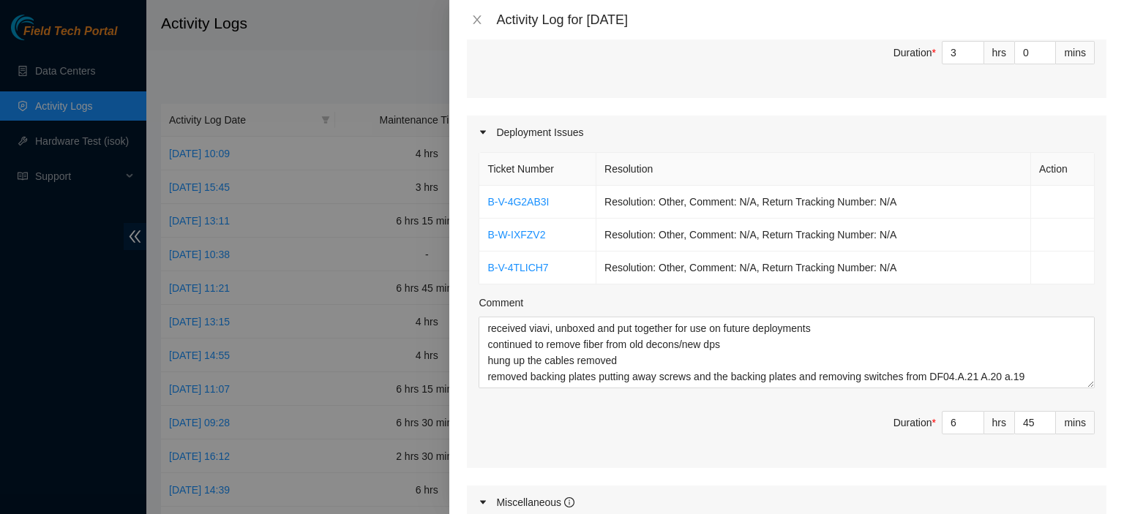
scroll to position [582, 0]
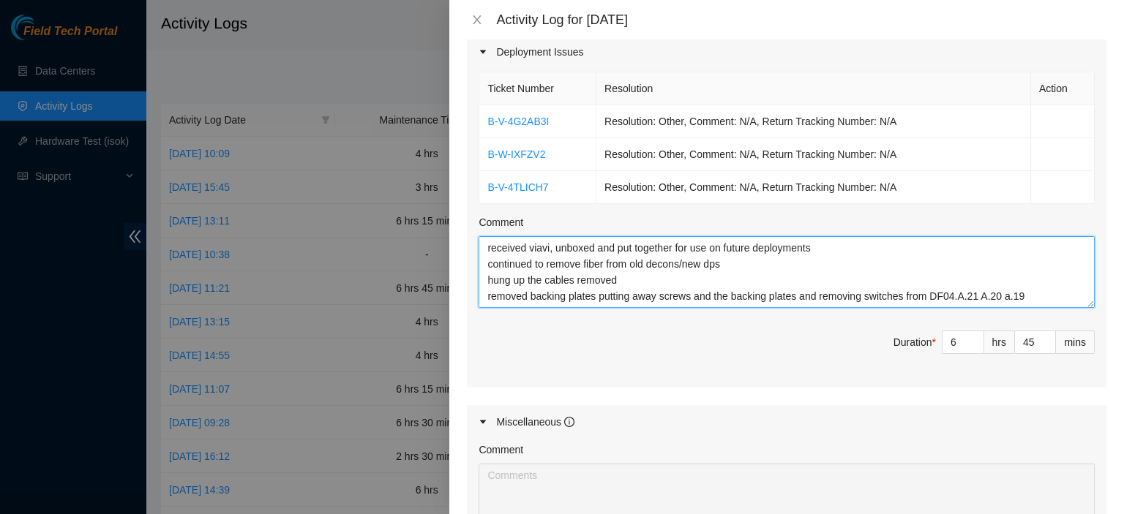
click at [642, 277] on textarea "received viavi, unboxed and put together for use on future deployments continue…" at bounding box center [786, 272] width 616 height 72
type textarea "received viavi, unboxed and put together for use on future deployments continue…"
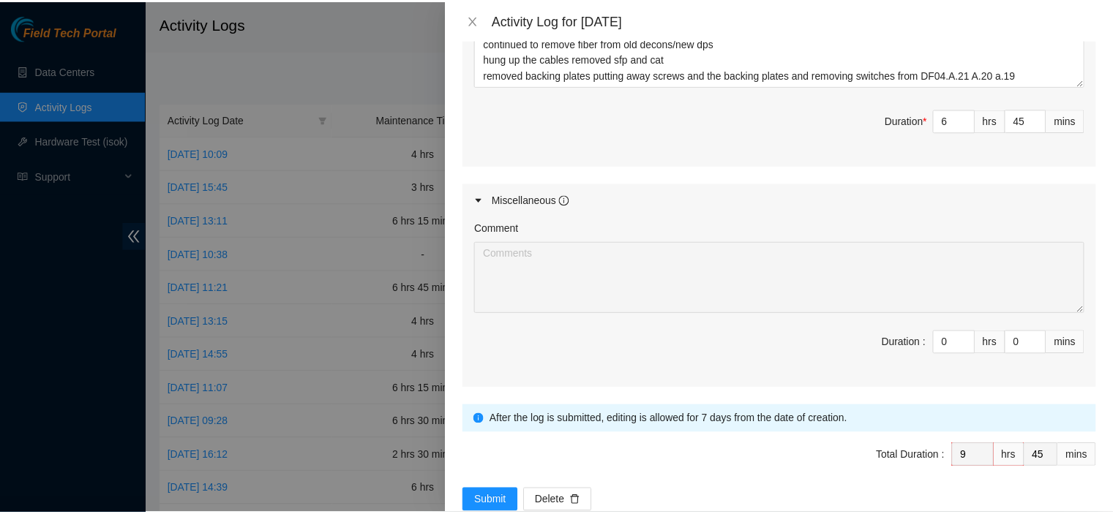
scroll to position [833, 0]
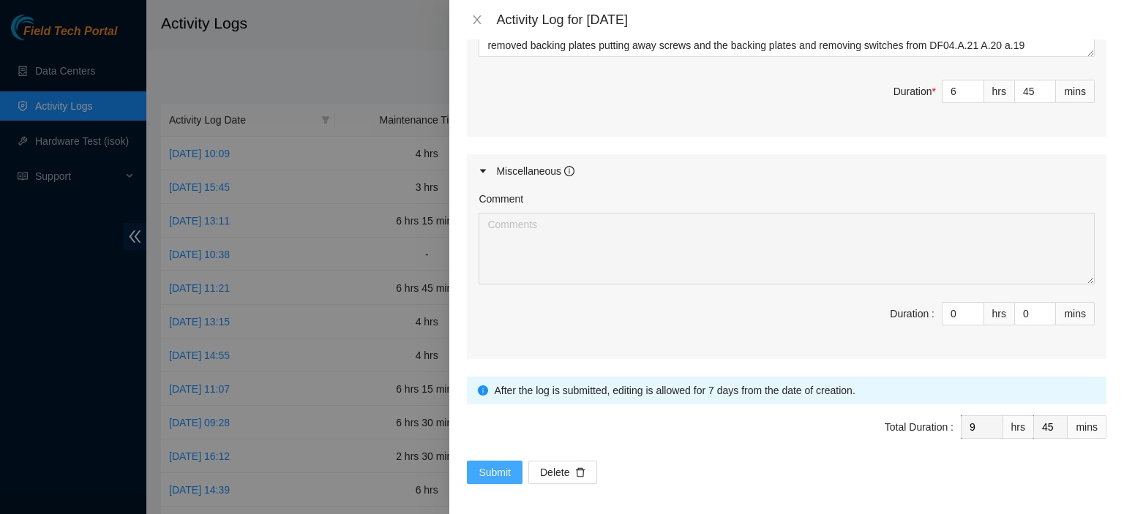
click at [497, 466] on span "Submit" at bounding box center [494, 473] width 32 height 16
